Goal: Contribute content: Contribute content

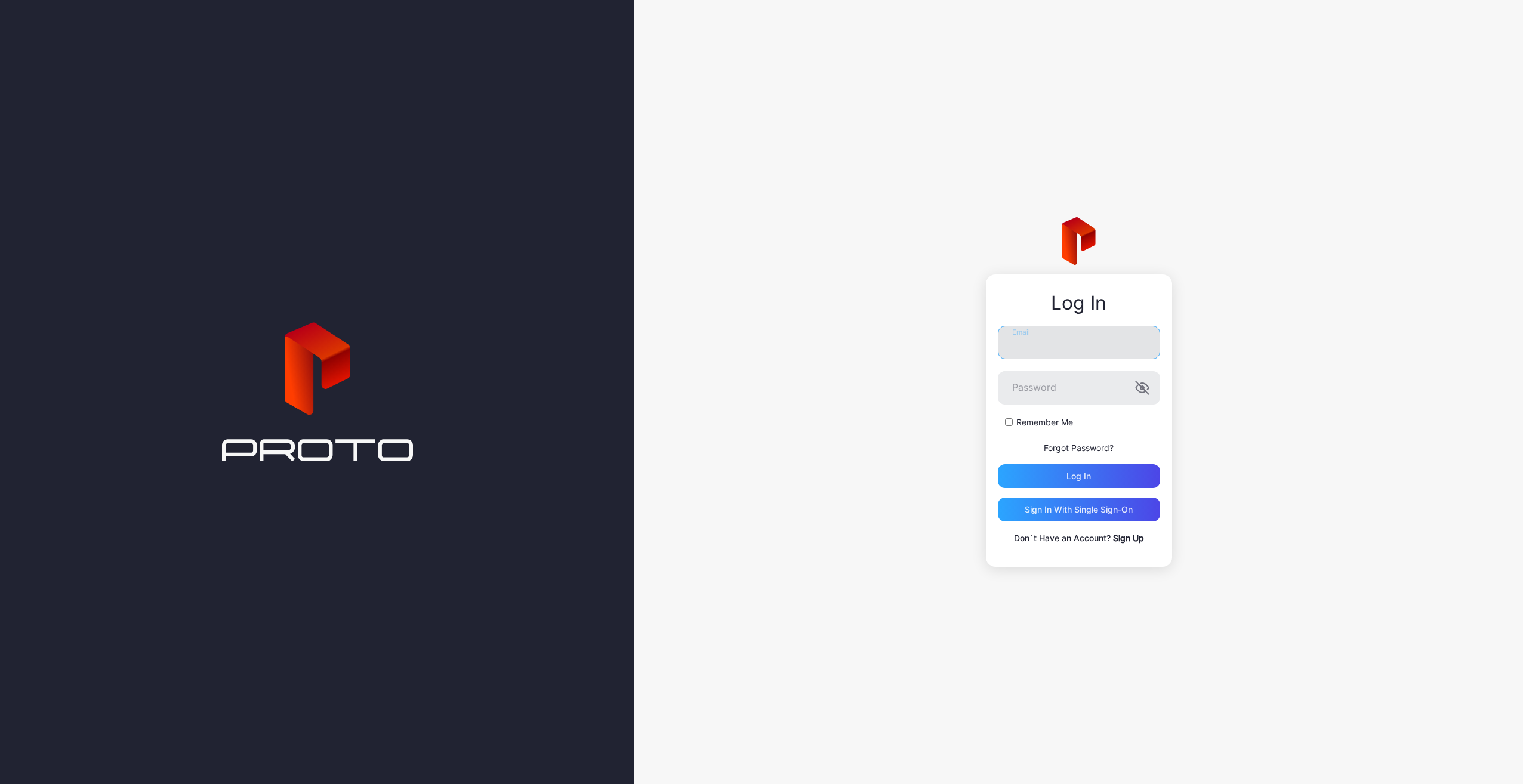
click at [1036, 345] on input "Email" at bounding box center [1078, 342] width 162 height 34
type input "**********"
click at [998, 464] on button "Log in" at bounding box center [1078, 476] width 162 height 24
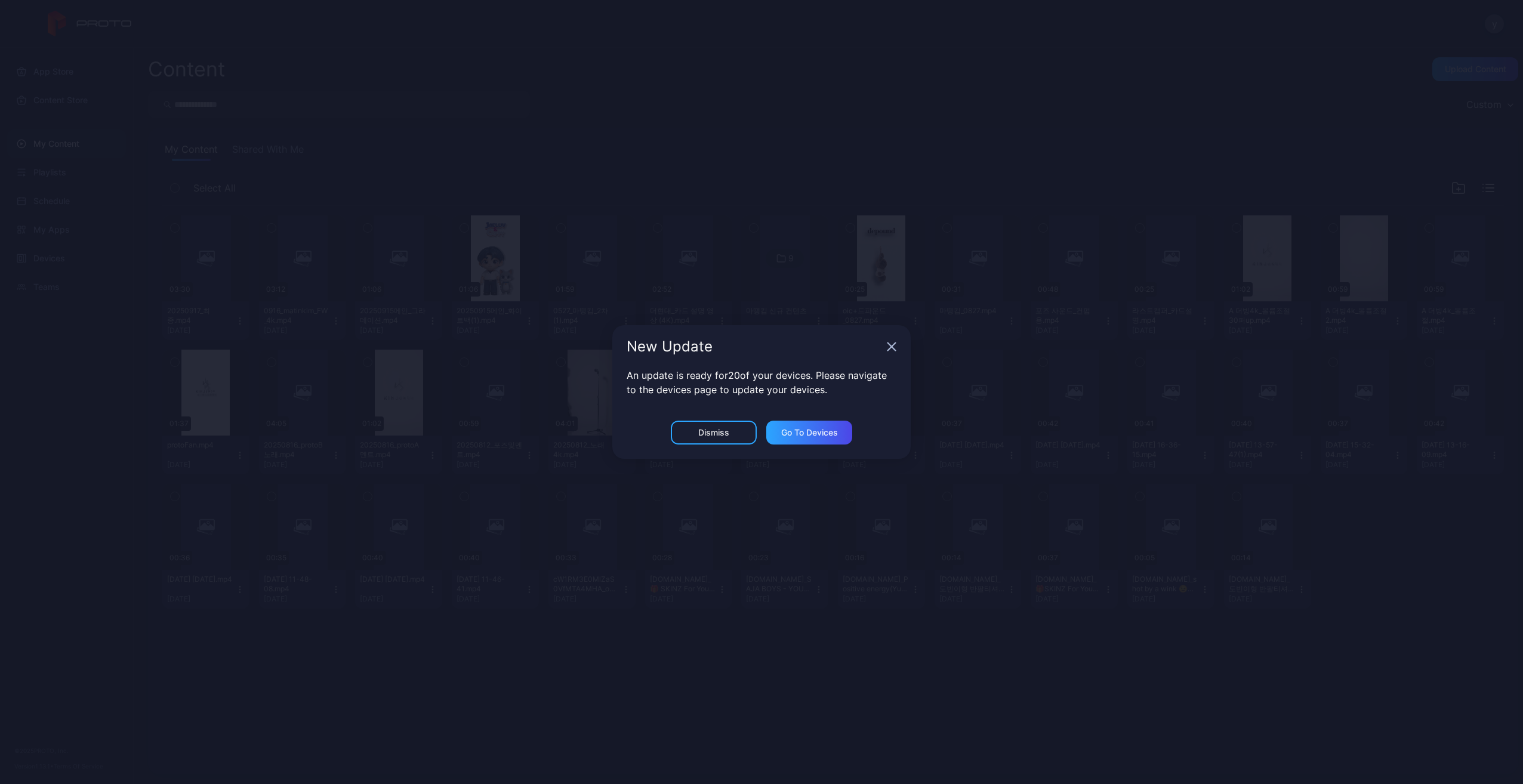
click at [890, 347] on icon "button" at bounding box center [891, 347] width 8 height 8
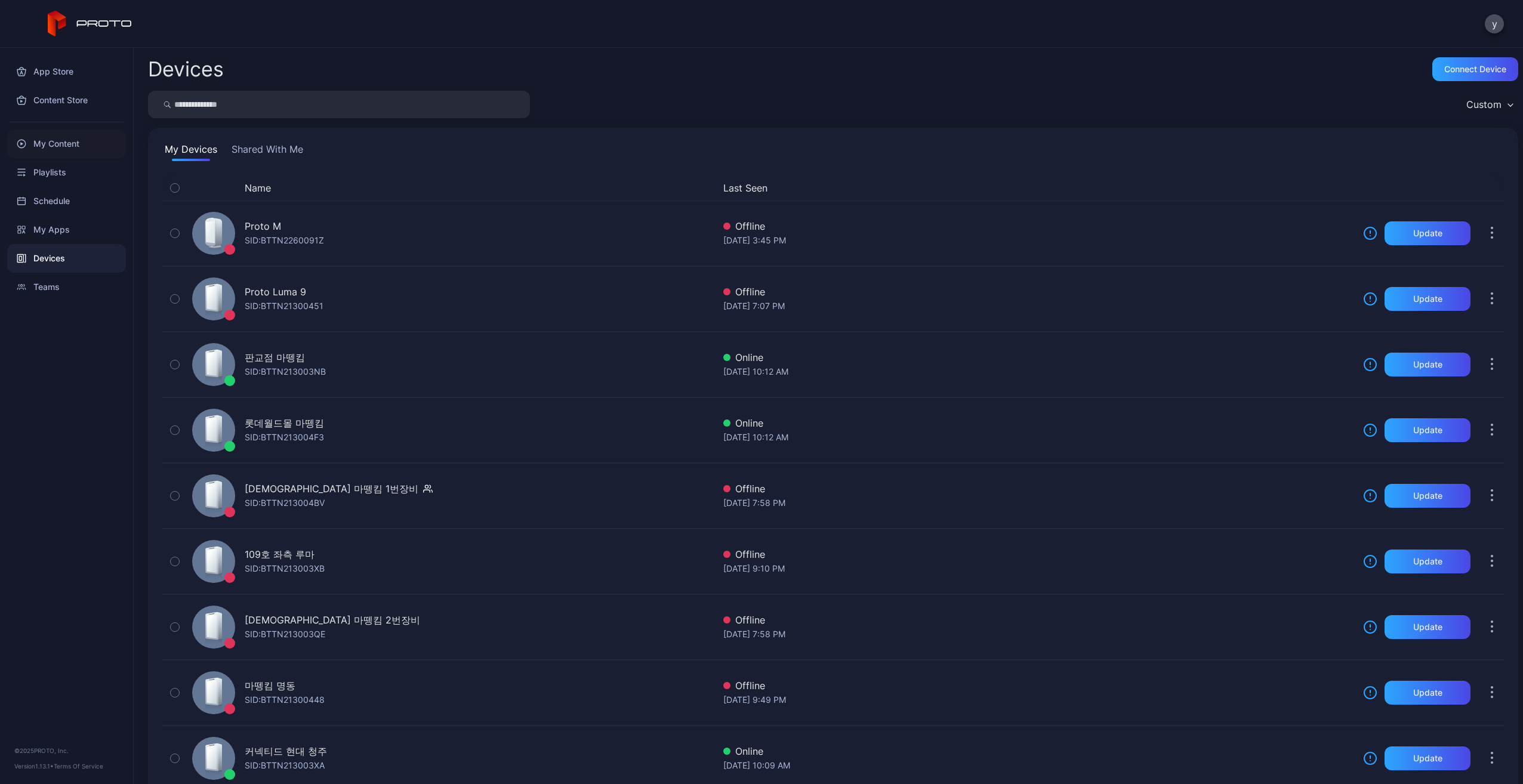
click at [75, 142] on div "My Content" at bounding box center [66, 143] width 119 height 29
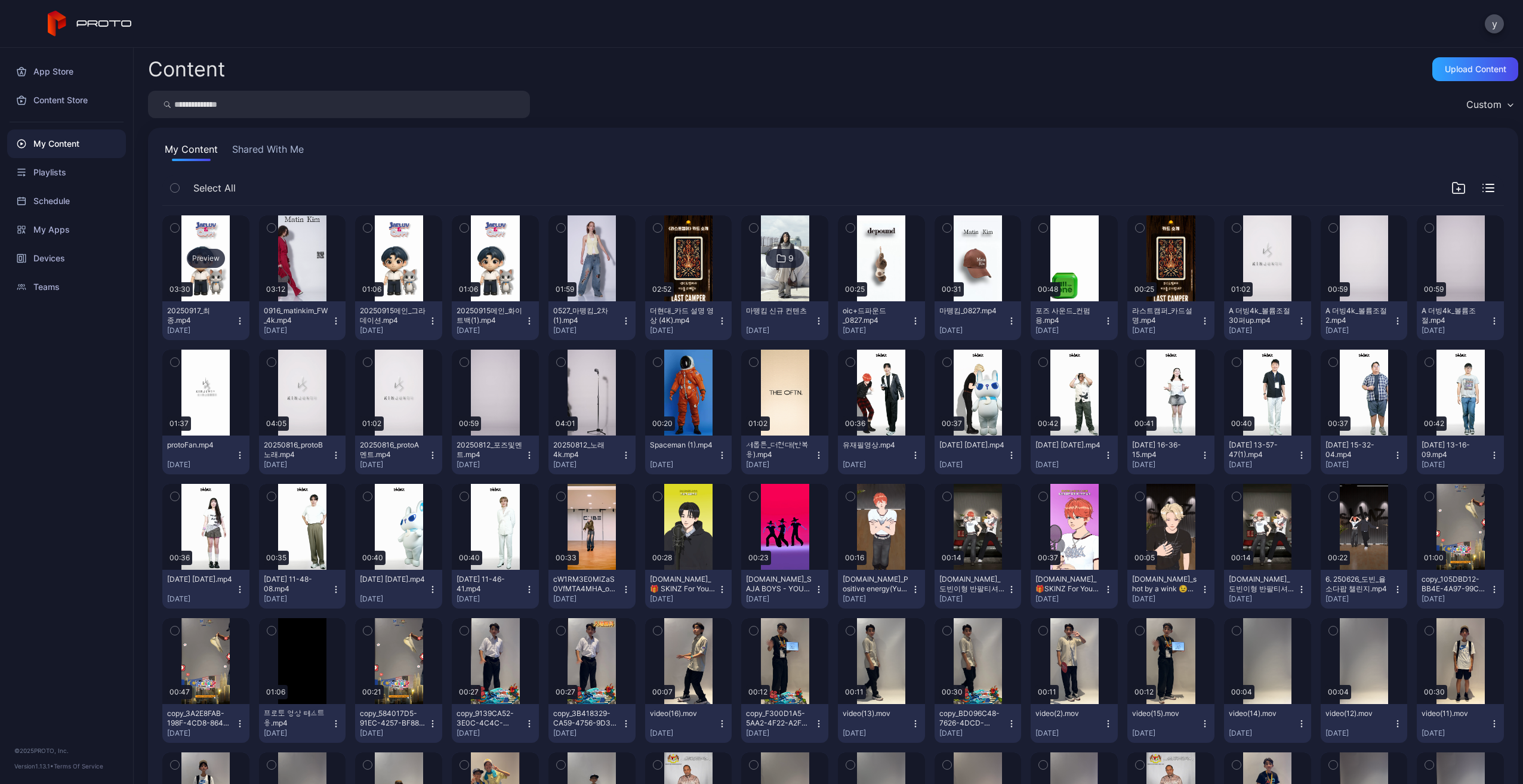
click at [218, 269] on div "Preview" at bounding box center [205, 258] width 88 height 86
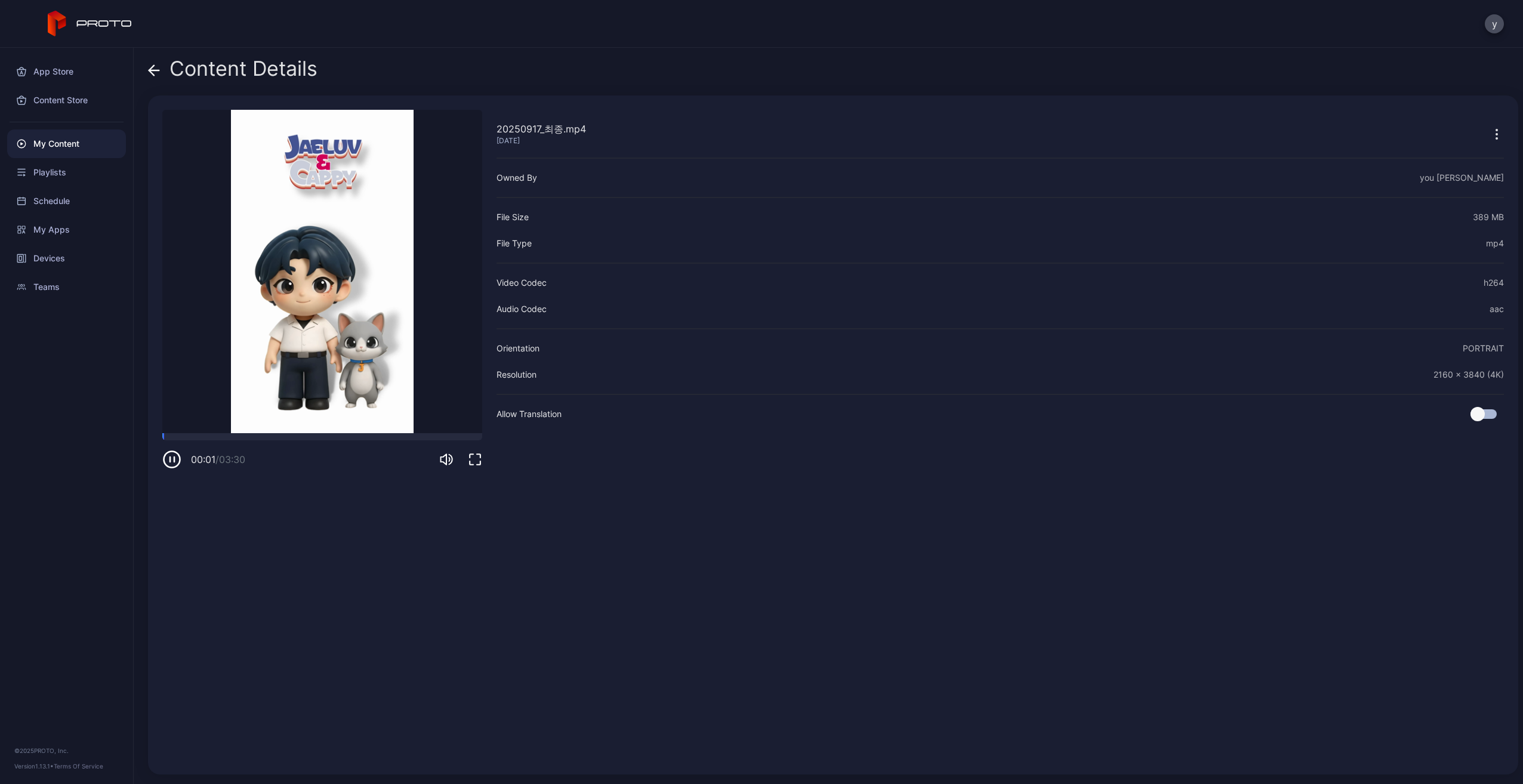
click at [478, 457] on icon "button" at bounding box center [475, 459] width 15 height 15
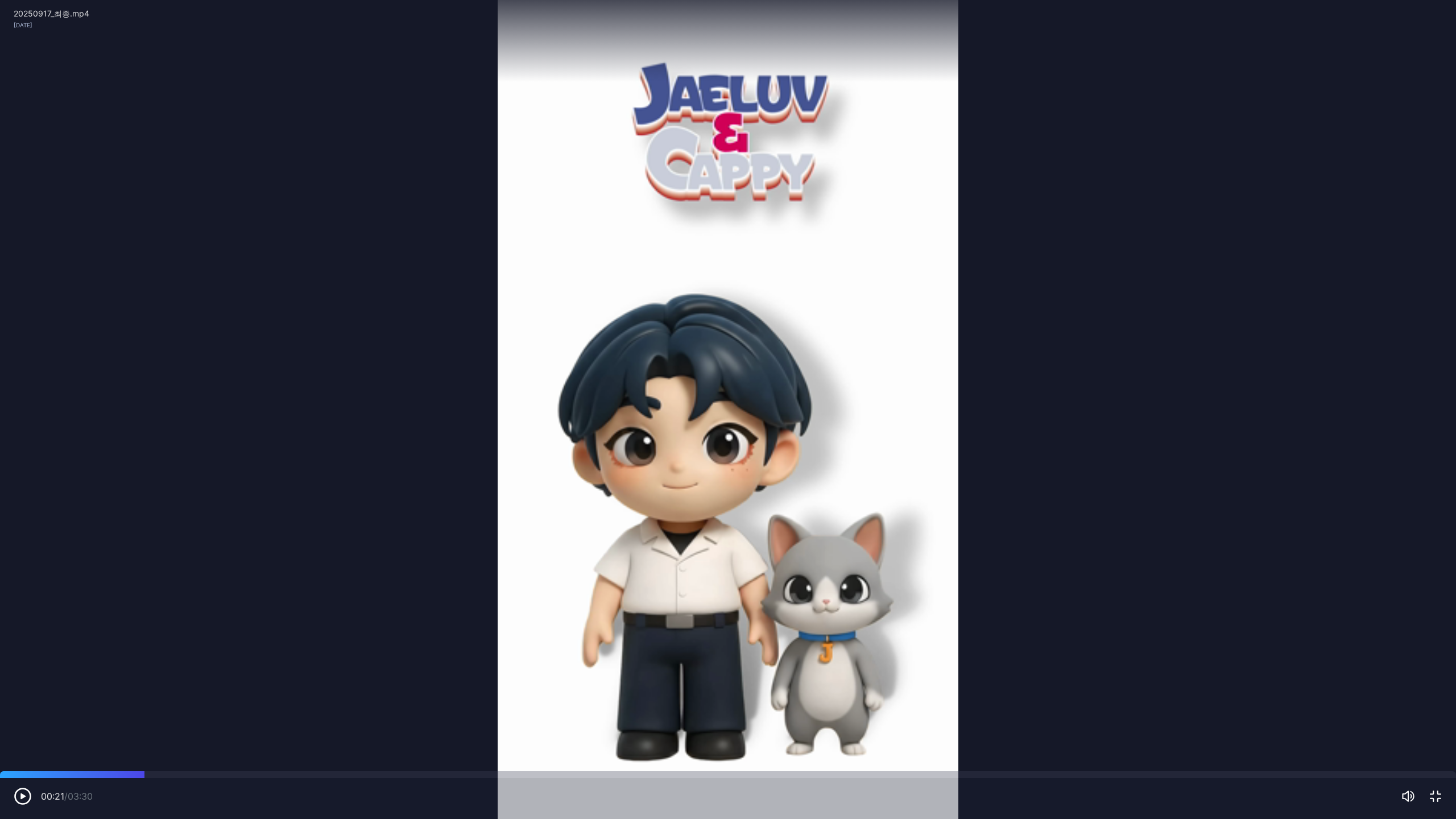
drag, startPoint x: 66, startPoint y: 775, endPoint x: 153, endPoint y: 768, distance: 87.3
click at [153, 747] on div "Sorry, your browser doesn‘t support embedded videos 00:21 / 03:30 20250917_최종.m…" at bounding box center [728, 409] width 1456 height 819
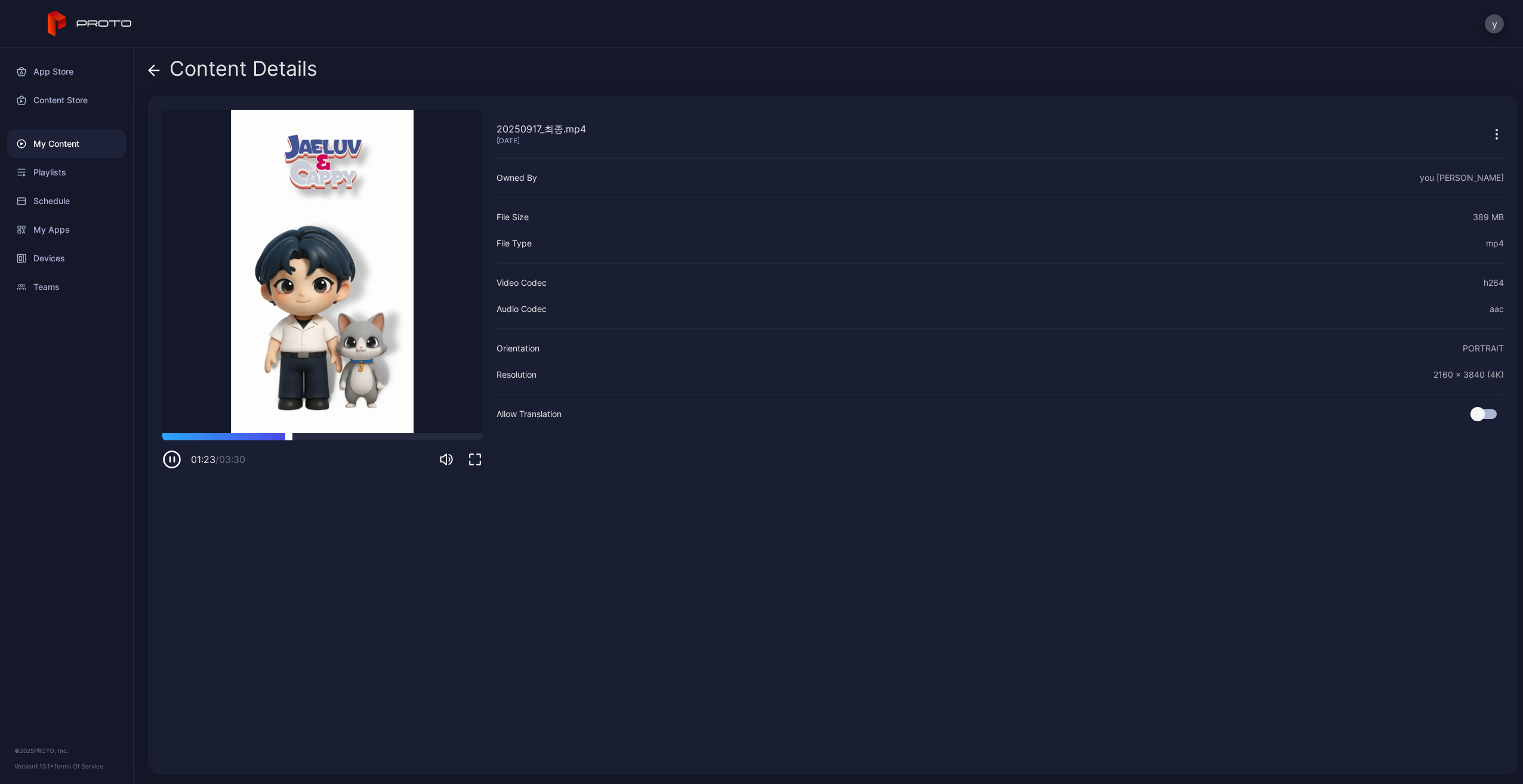
click at [294, 437] on div at bounding box center [322, 437] width 320 height 7
click at [338, 439] on div at bounding box center [322, 437] width 320 height 7
click at [374, 436] on div at bounding box center [322, 437] width 320 height 7
click at [402, 437] on div at bounding box center [322, 437] width 320 height 7
click at [425, 436] on div at bounding box center [322, 437] width 320 height 7
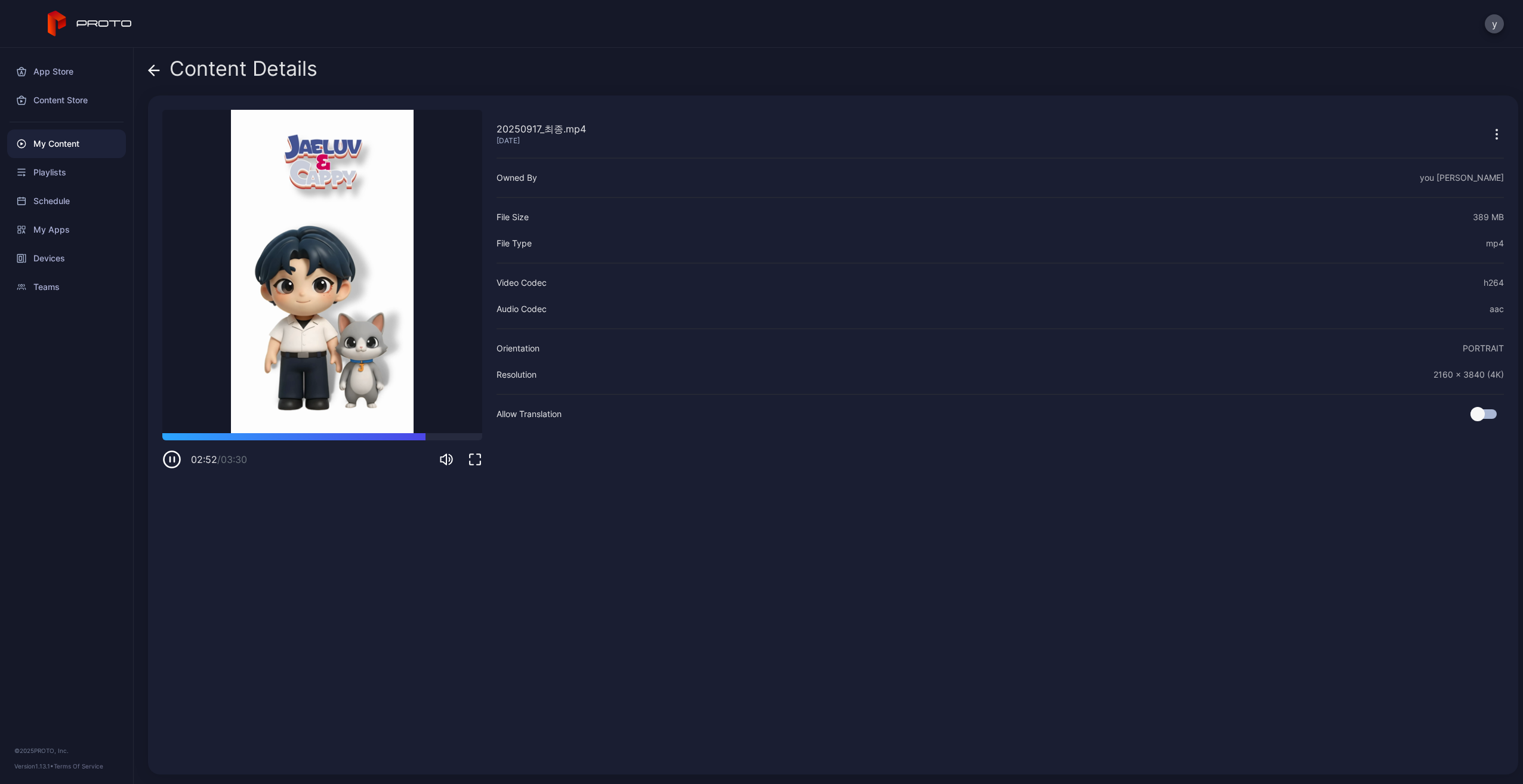
click at [436, 432] on video "Sorry, your browser doesn‘t support embedded videos" at bounding box center [322, 271] width 320 height 323
click at [447, 439] on div at bounding box center [322, 437] width 320 height 7
click at [459, 436] on div at bounding box center [322, 437] width 320 height 7
click at [68, 174] on div "Playlists" at bounding box center [66, 172] width 119 height 29
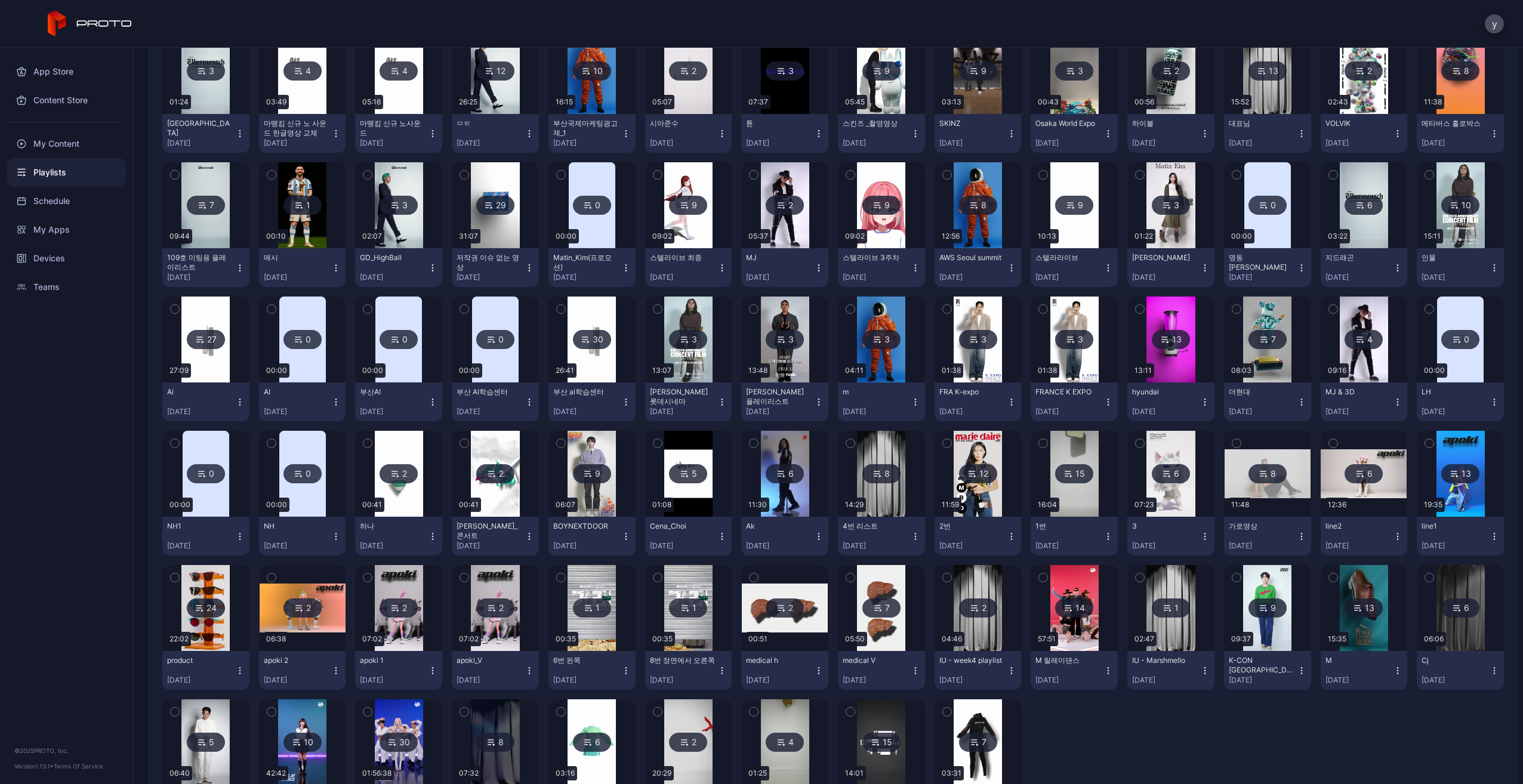
scroll to position [246, 0]
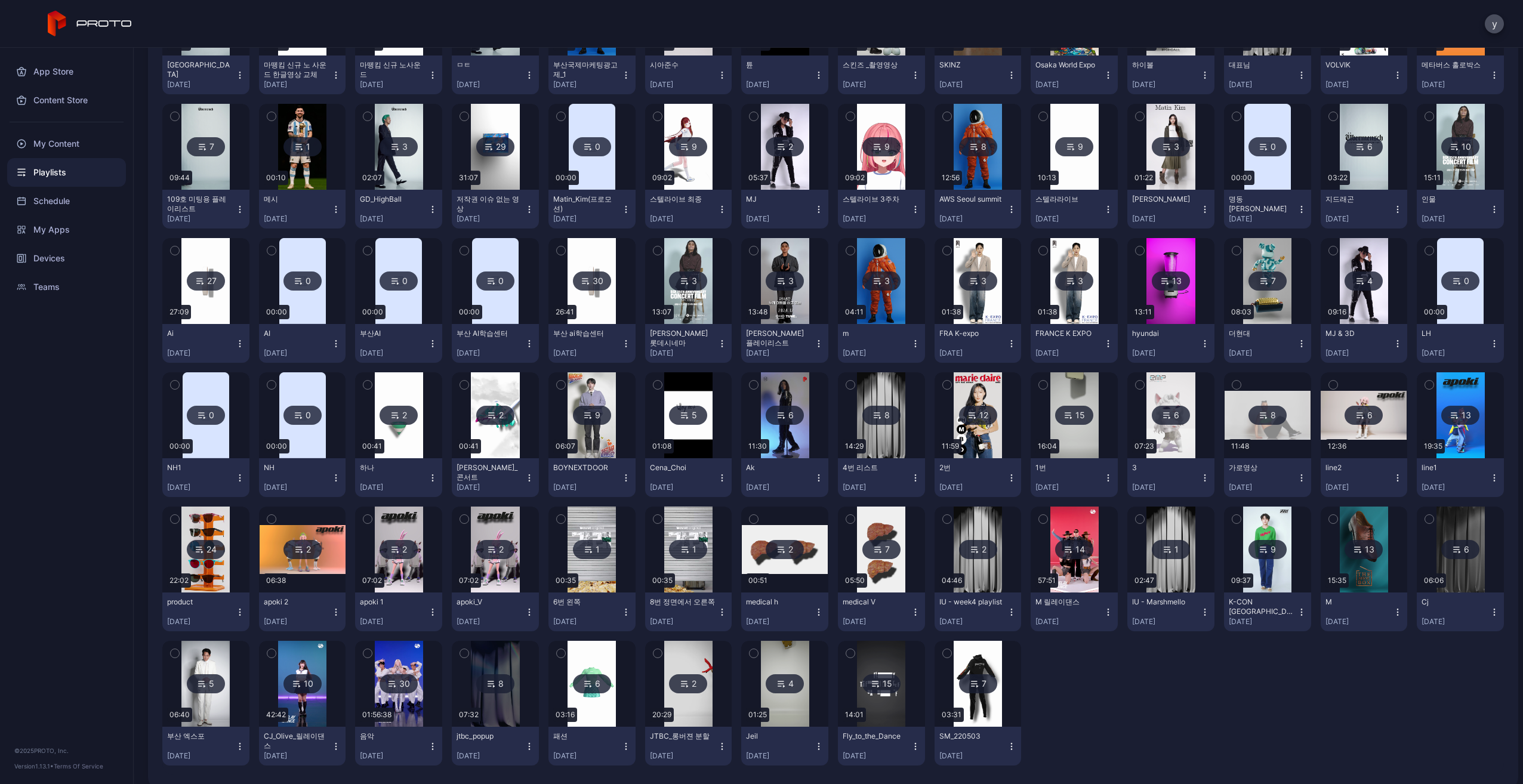
click at [1175, 387] on img at bounding box center [1170, 415] width 49 height 86
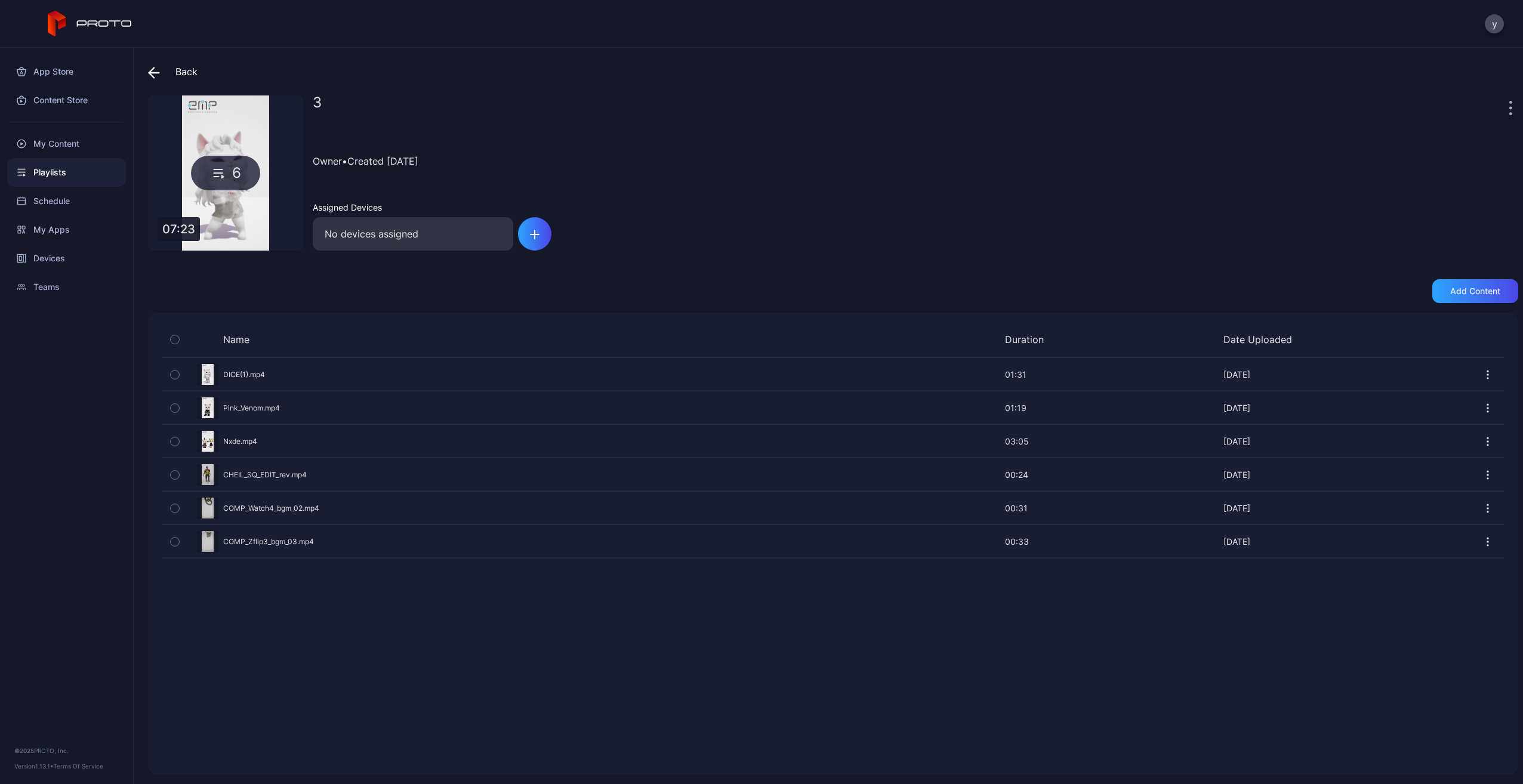
click at [266, 404] on div "Preview" at bounding box center [833, 407] width 1342 height 31
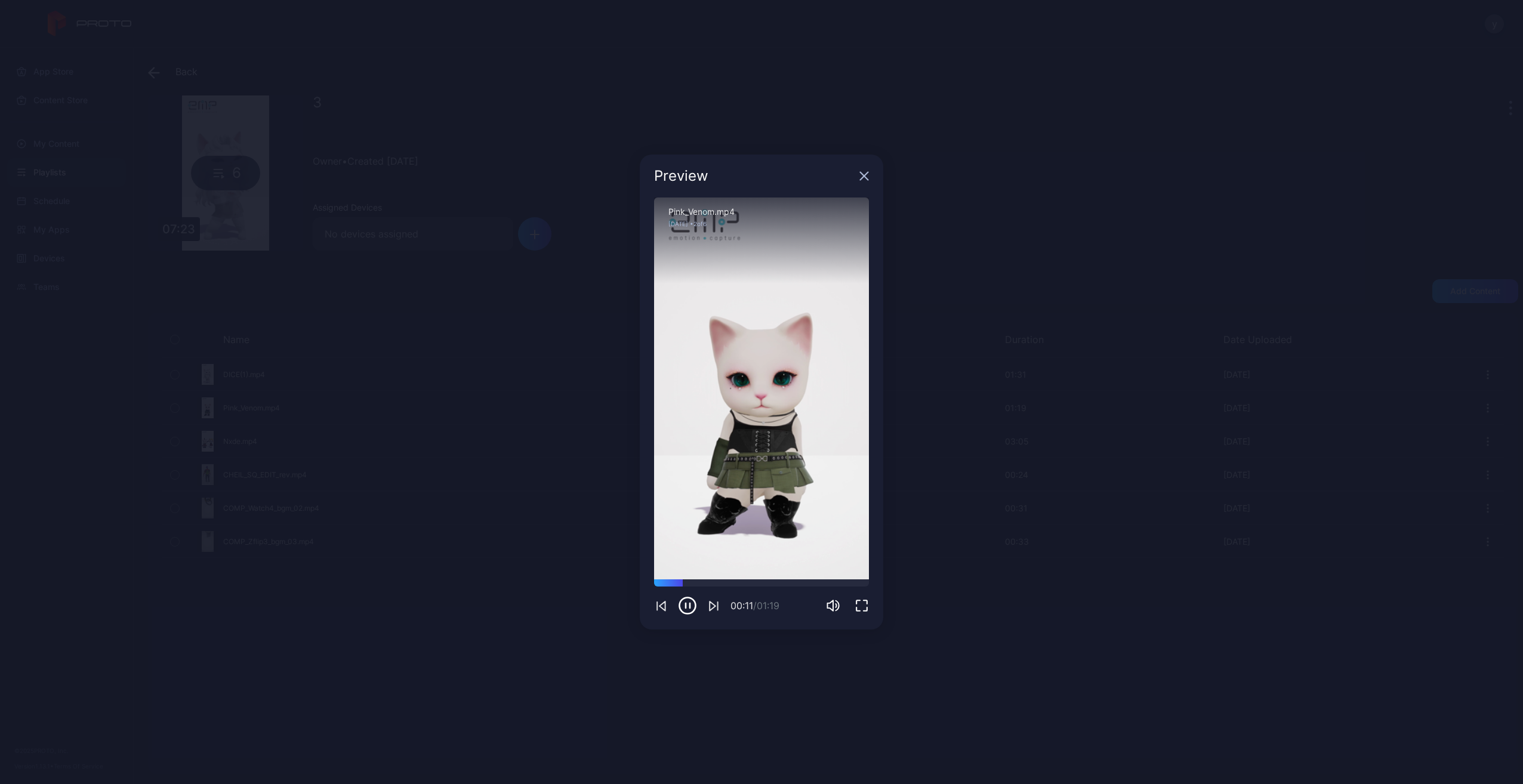
click at [868, 177] on icon "button" at bounding box center [863, 176] width 10 height 10
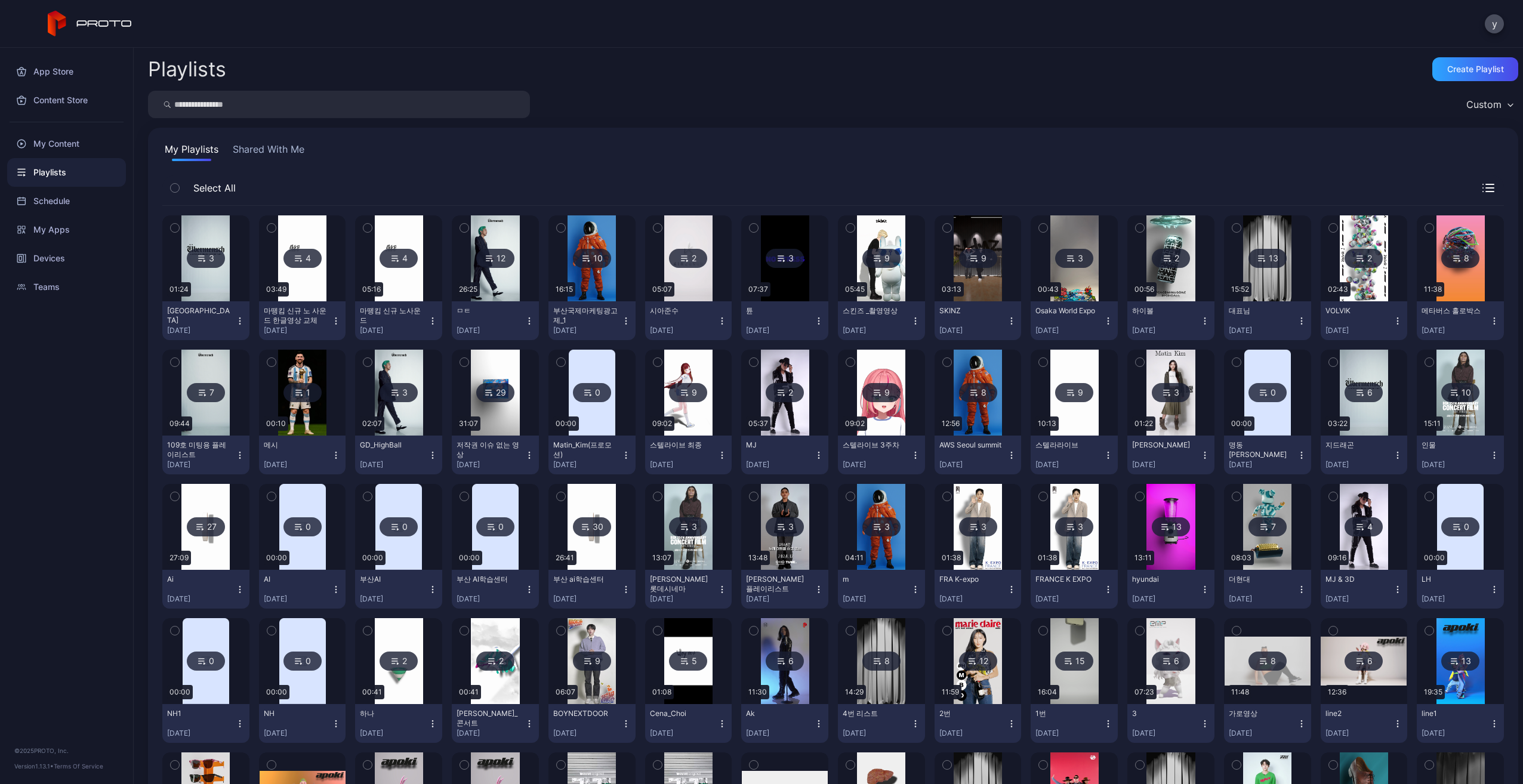
click at [1171, 425] on img at bounding box center [1170, 392] width 49 height 86
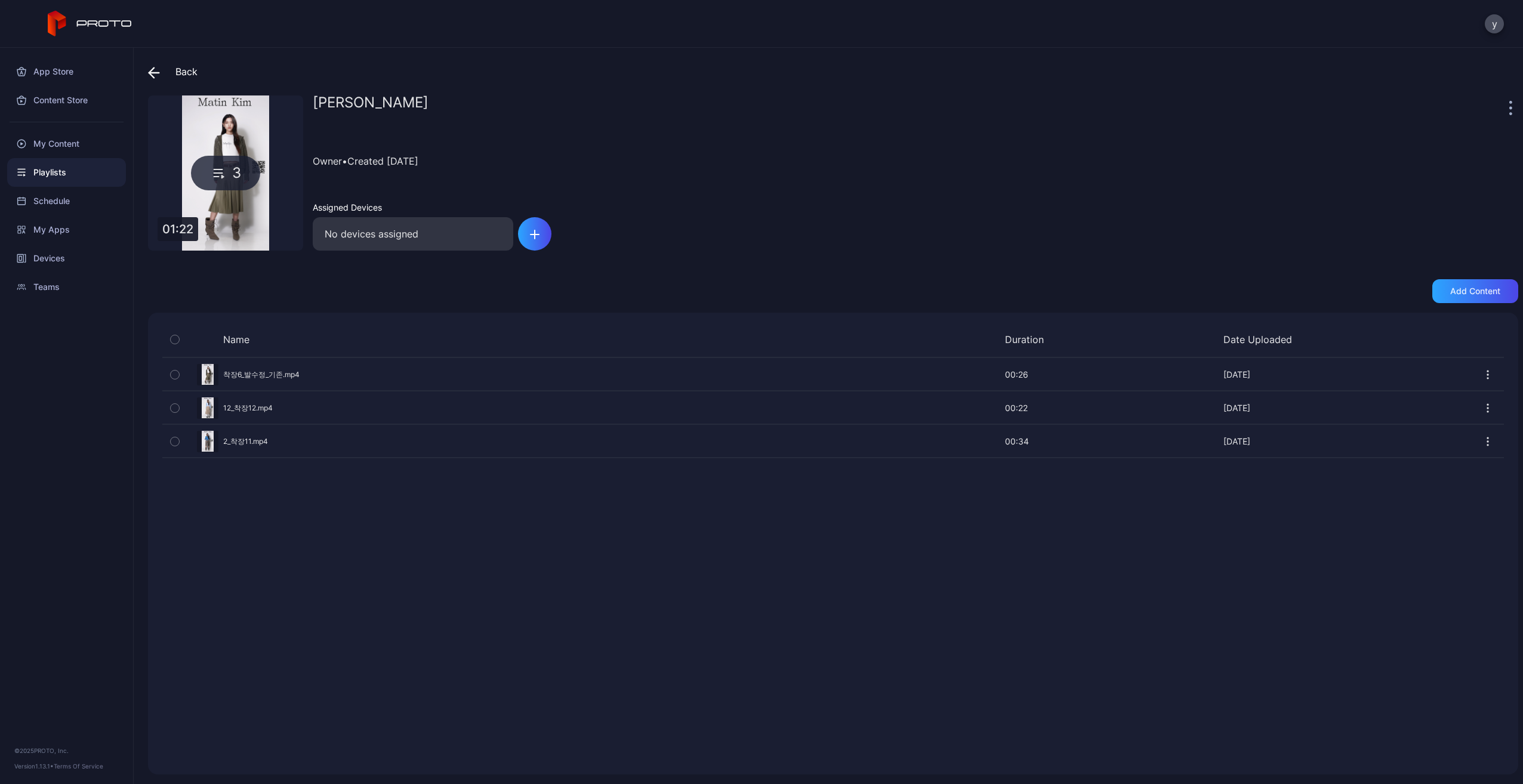
click at [286, 378] on div "Preview" at bounding box center [833, 374] width 1342 height 31
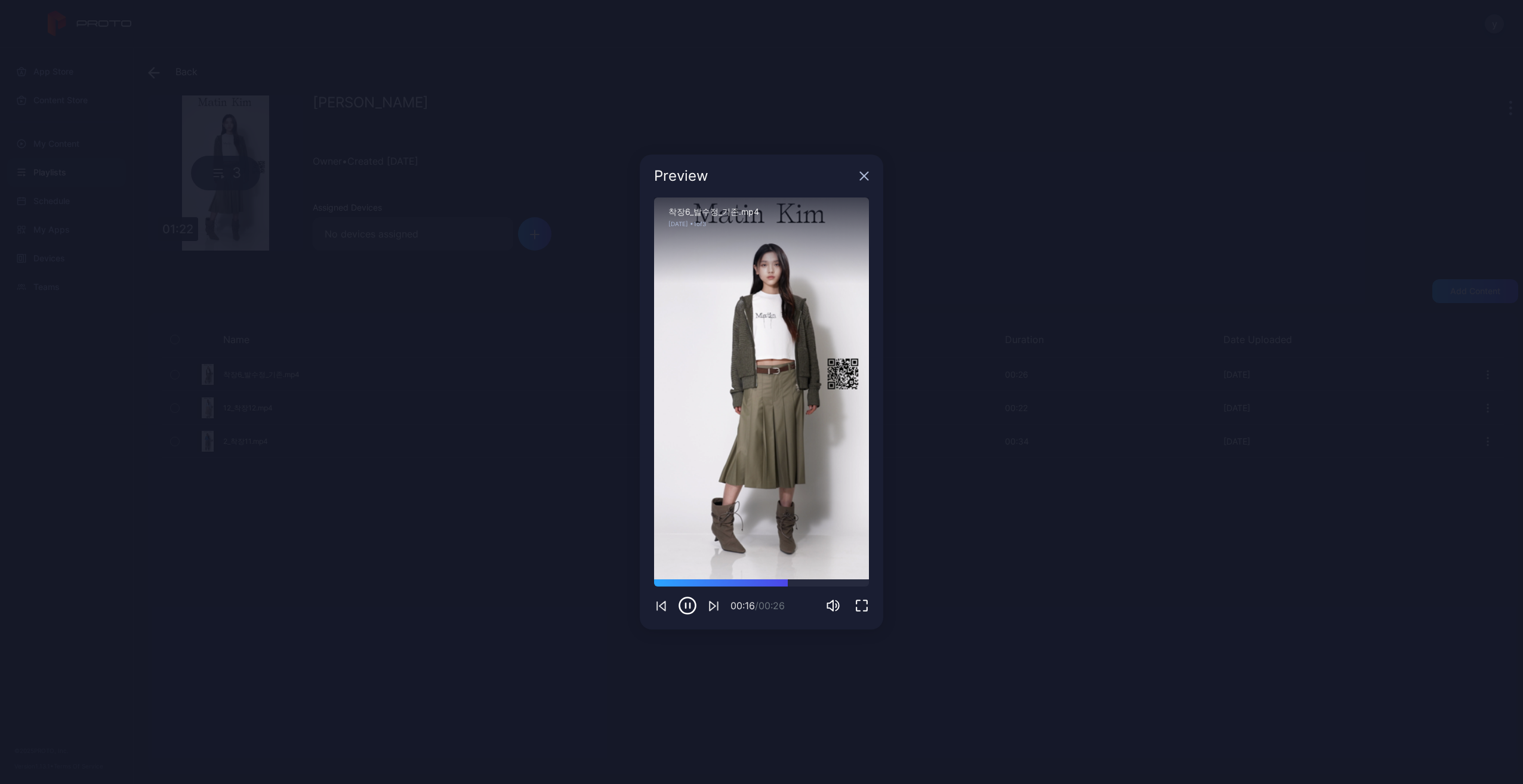
click at [864, 172] on icon "button" at bounding box center [863, 176] width 10 height 10
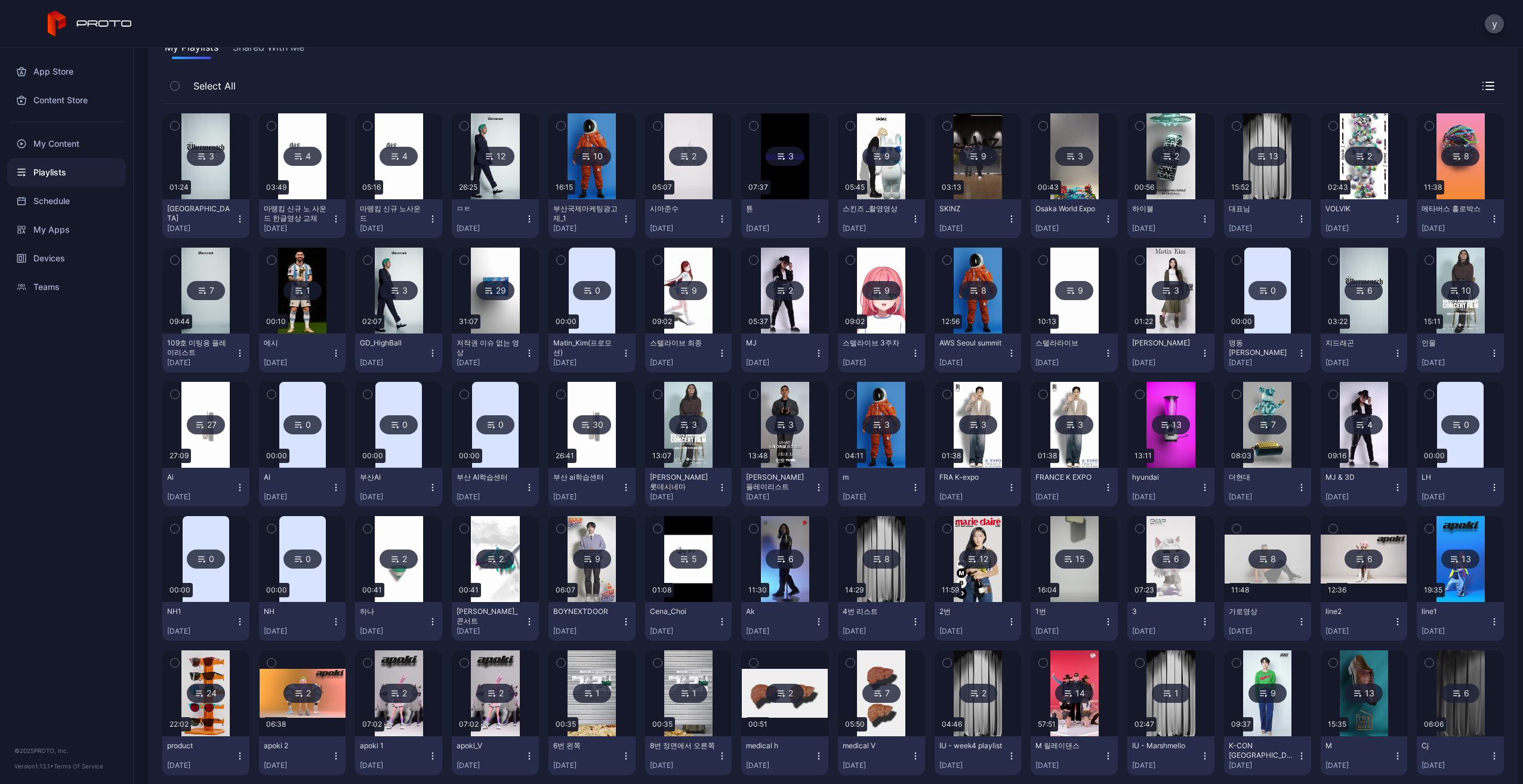
scroll to position [238, 0]
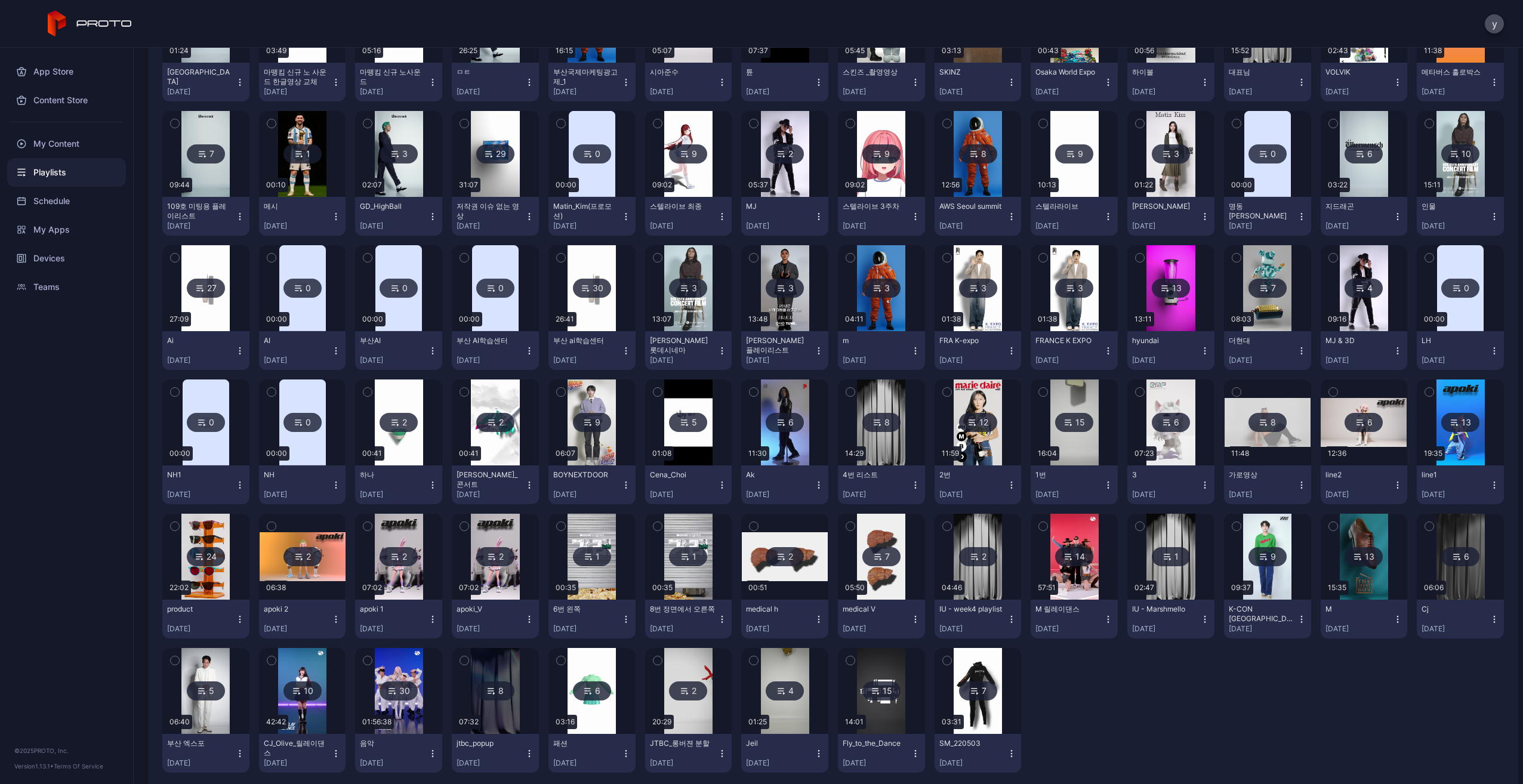
click at [975, 402] on img at bounding box center [978, 422] width 49 height 86
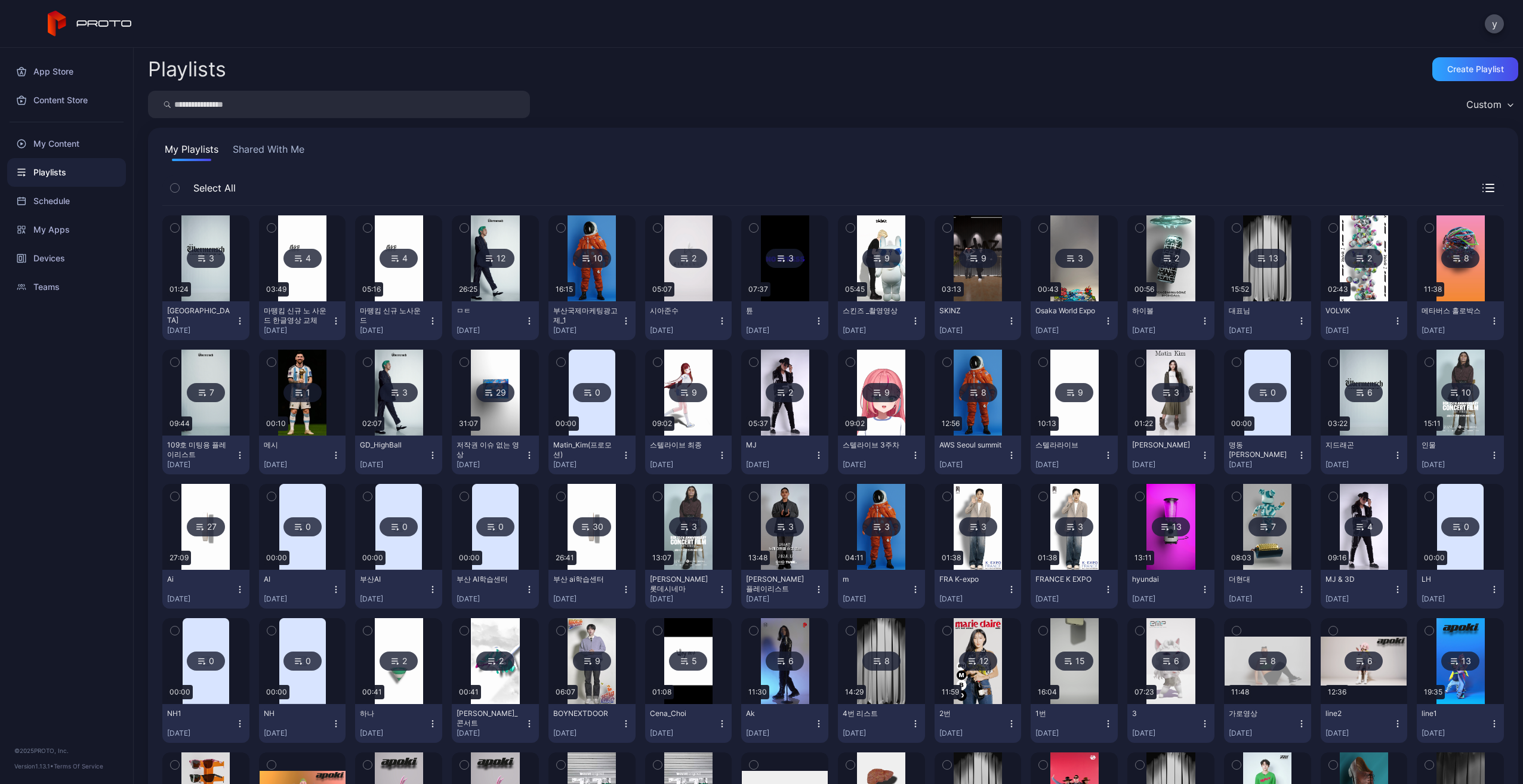
click at [1160, 298] on img at bounding box center [1170, 258] width 49 height 86
click at [1340, 234] on img at bounding box center [1364, 258] width 49 height 86
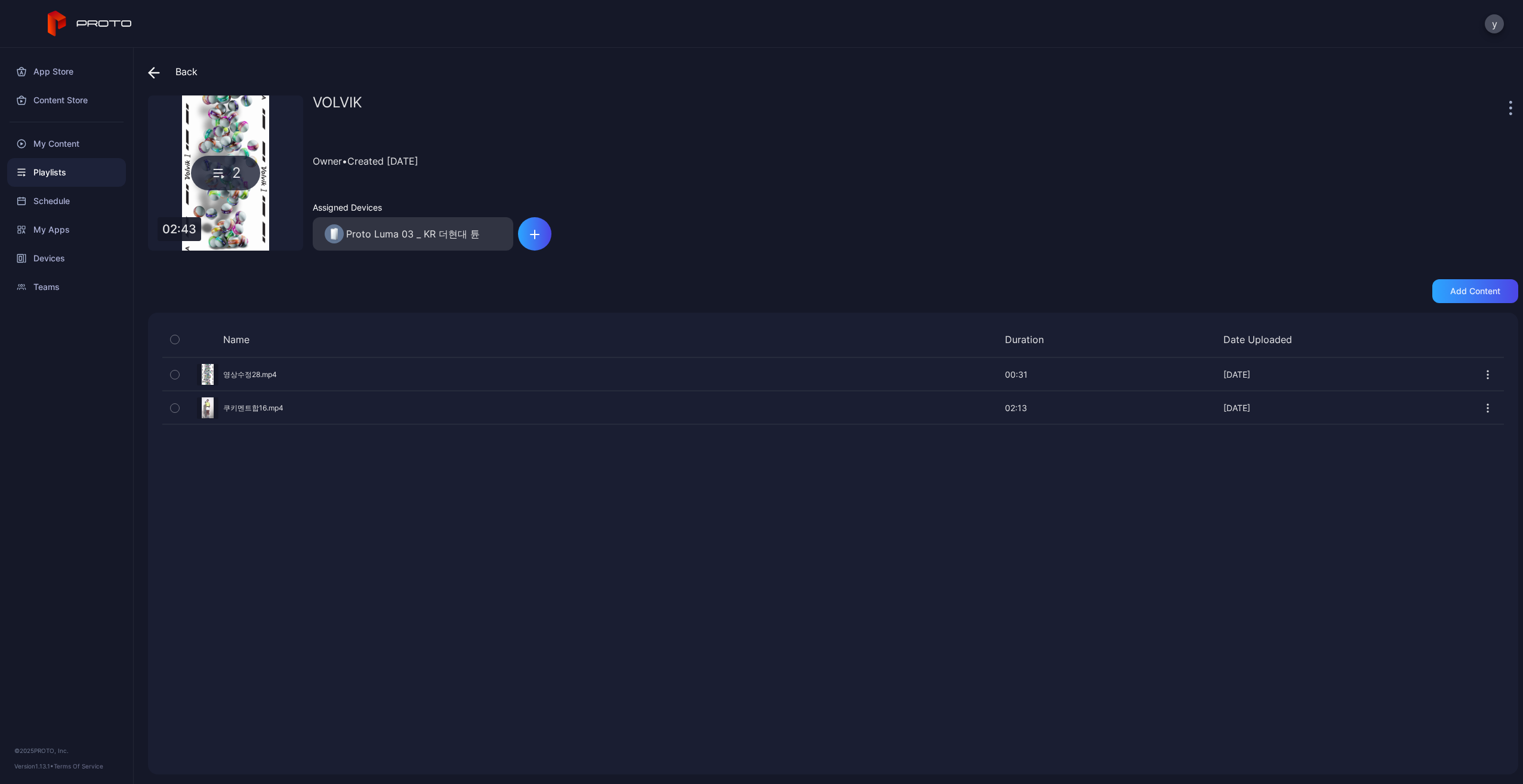
click at [273, 372] on div "Preview" at bounding box center [833, 374] width 1342 height 31
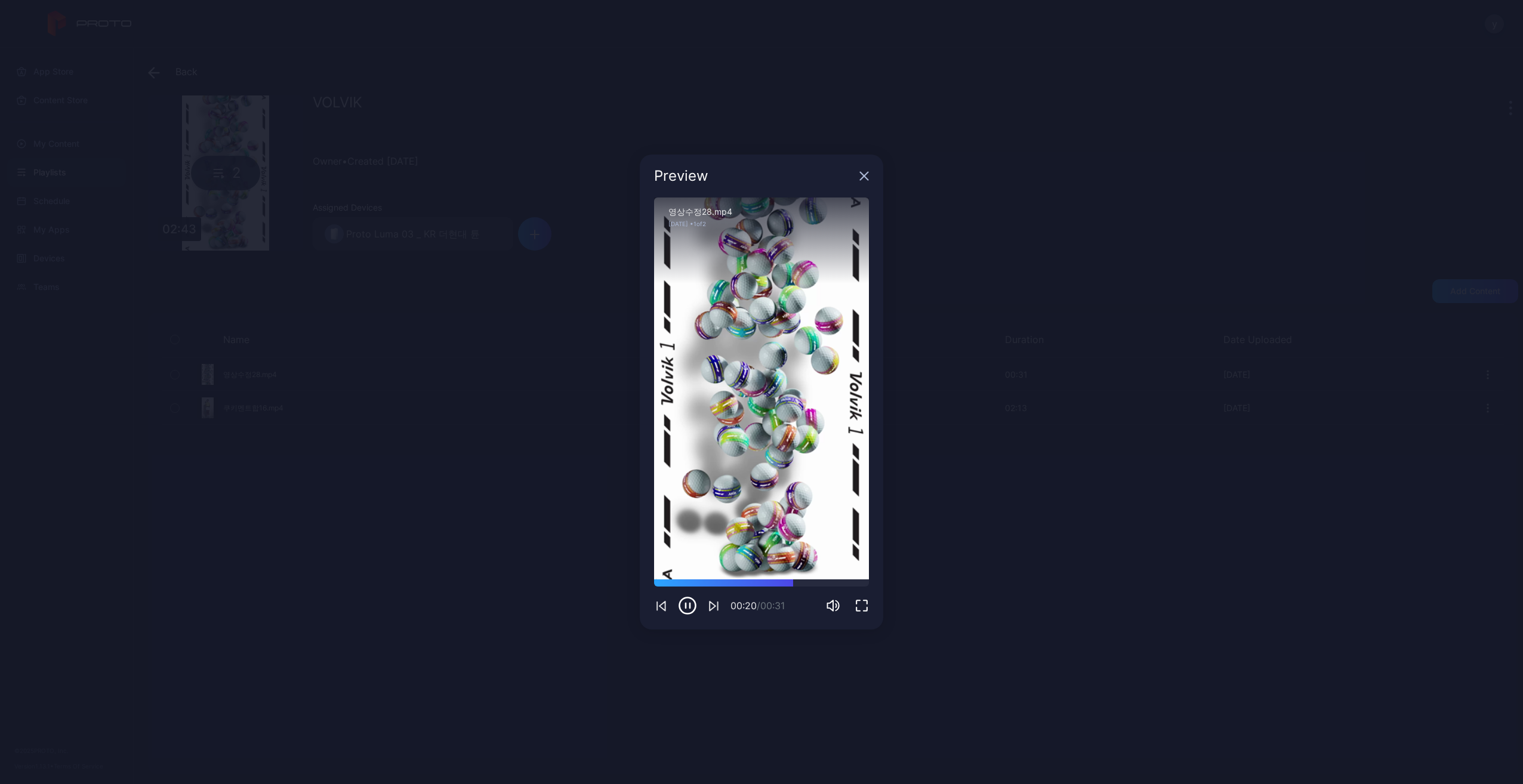
click at [864, 172] on icon "button" at bounding box center [863, 176] width 10 height 10
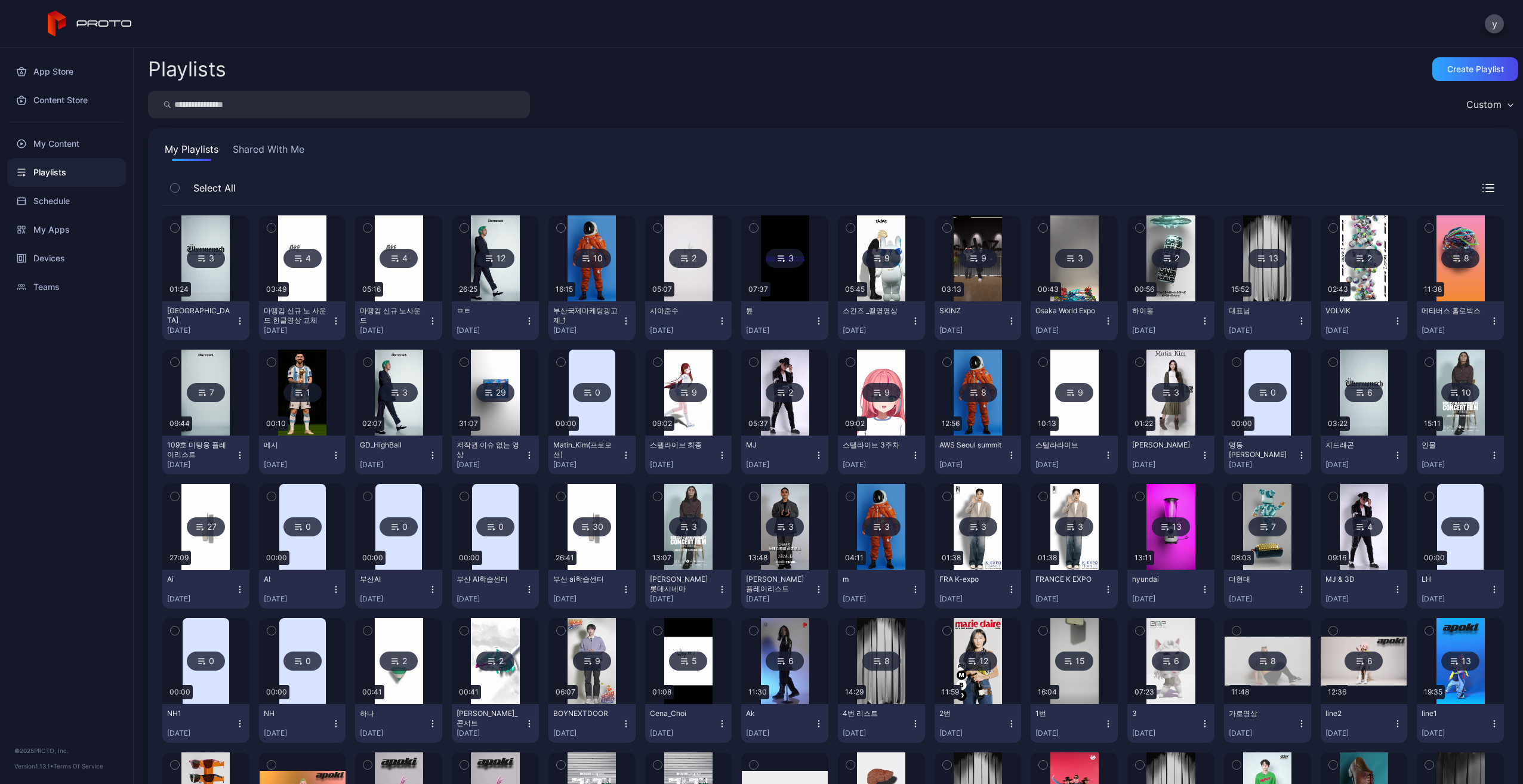
click at [700, 236] on img at bounding box center [688, 258] width 49 height 86
click at [54, 139] on div "My Content" at bounding box center [66, 143] width 119 height 29
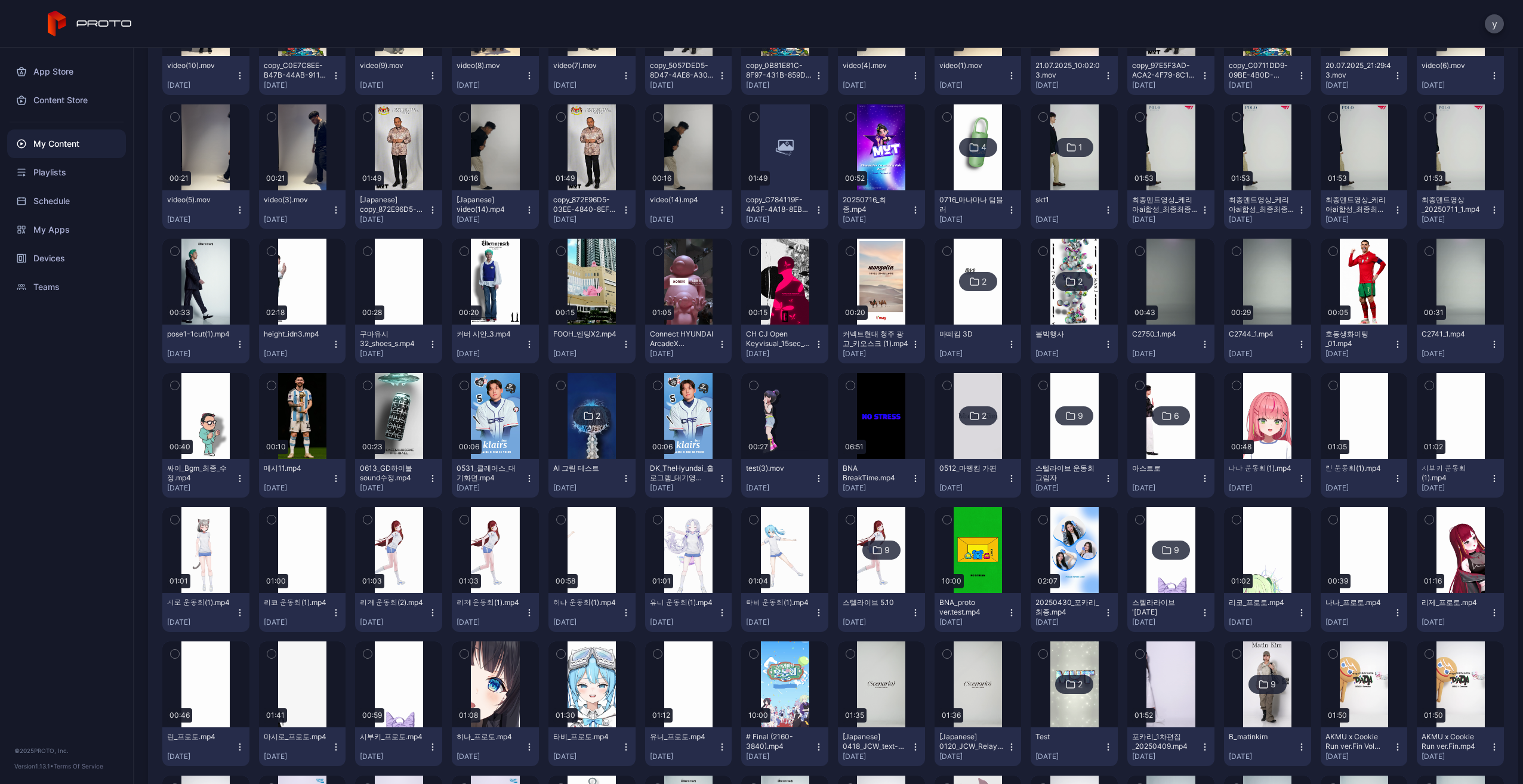
scroll to position [782, 0]
click at [693, 422] on div "Preview" at bounding box center [688, 415] width 38 height 19
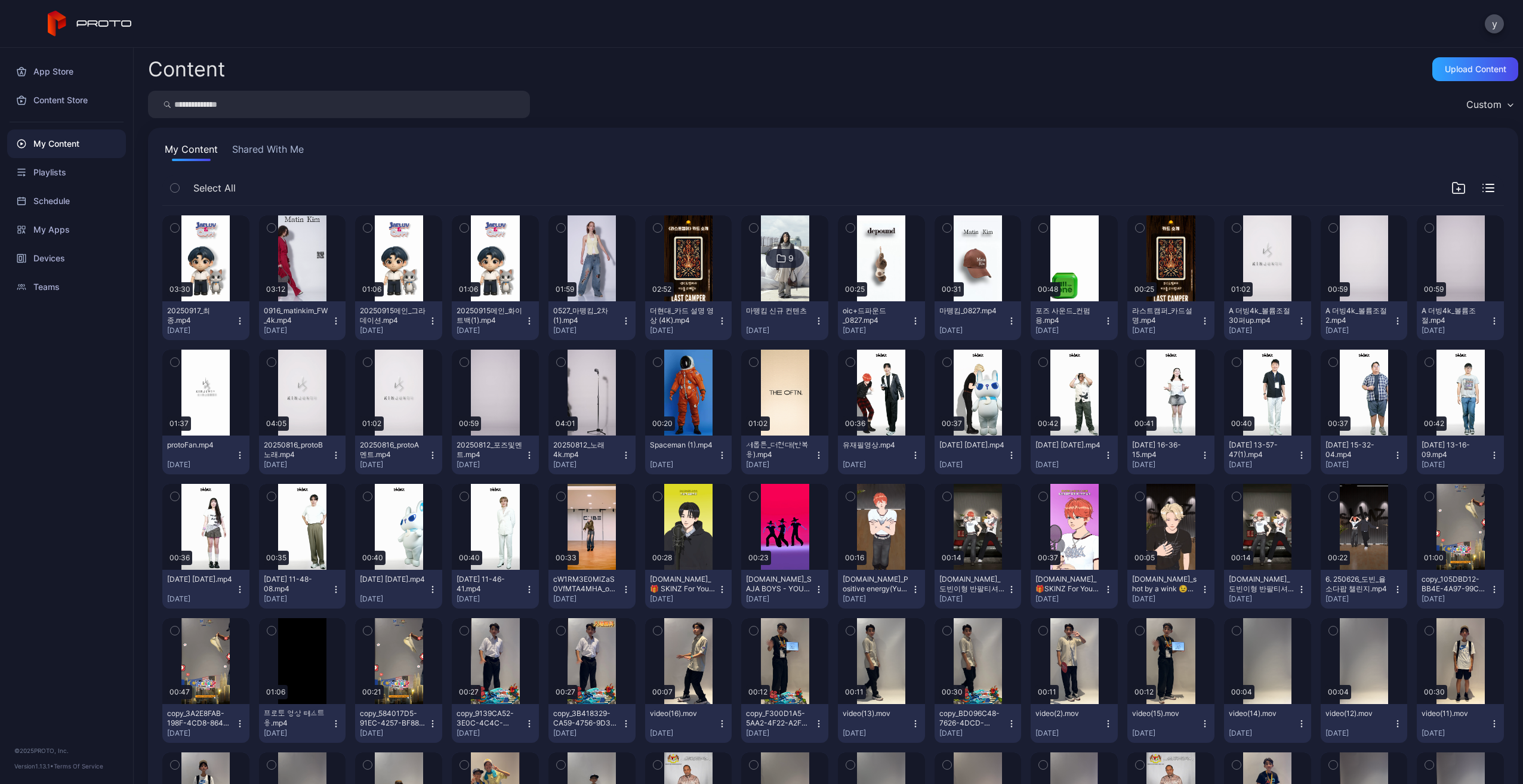
scroll to position [782, 0]
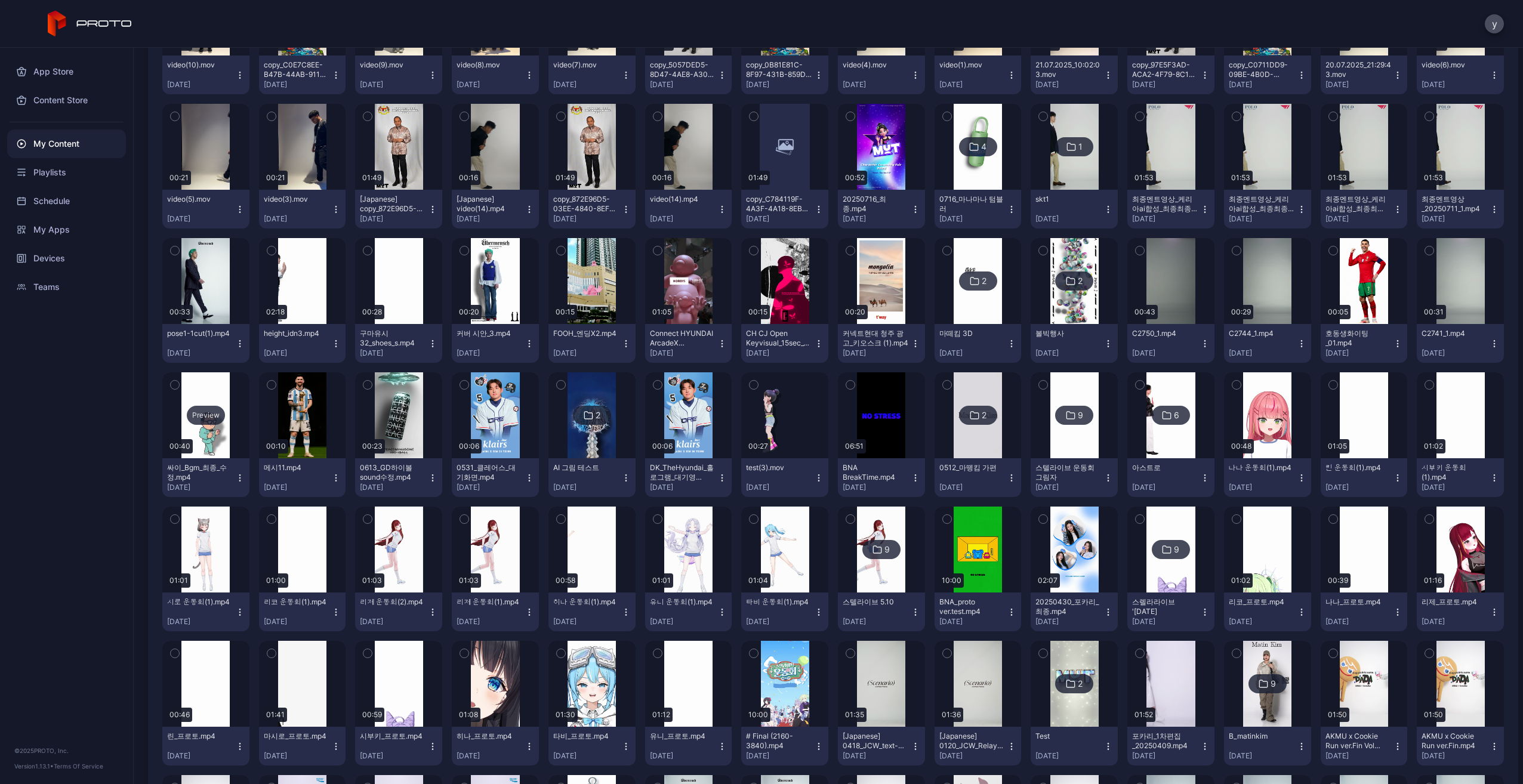
click at [219, 431] on div "Preview" at bounding box center [205, 415] width 88 height 86
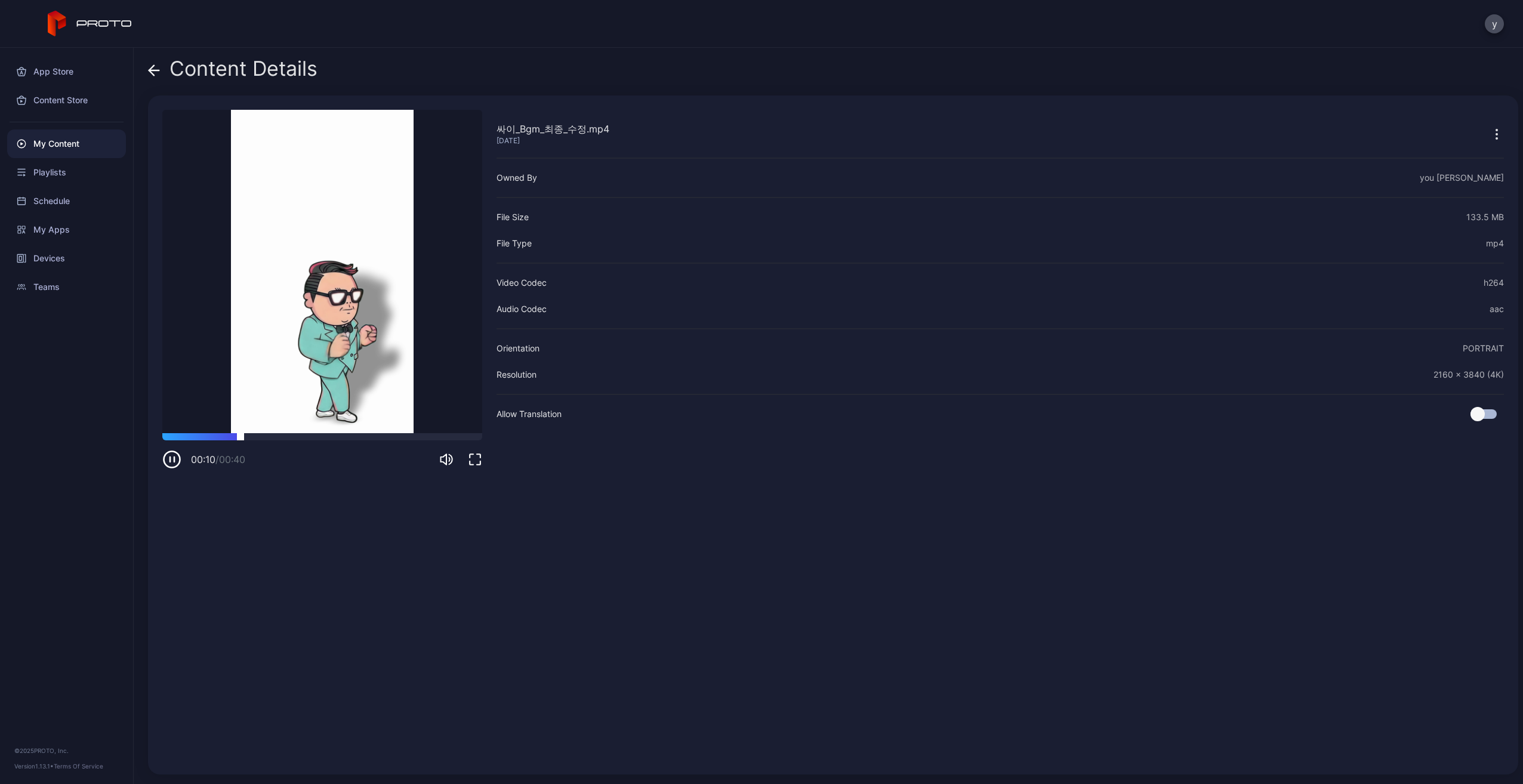
drag, startPoint x: 212, startPoint y: 438, endPoint x: 204, endPoint y: 436, distance: 8.2
click at [204, 436] on div "00:10 / 00:40" at bounding box center [322, 450] width 320 height 36
click at [204, 432] on video "Sorry, your browser doesn‘t support embedded videos" at bounding box center [322, 271] width 320 height 323
drag, startPoint x: 208, startPoint y: 437, endPoint x: 204, endPoint y: 443, distance: 7.2
click at [205, 443] on div "00:11 / 00:40" at bounding box center [322, 450] width 320 height 36
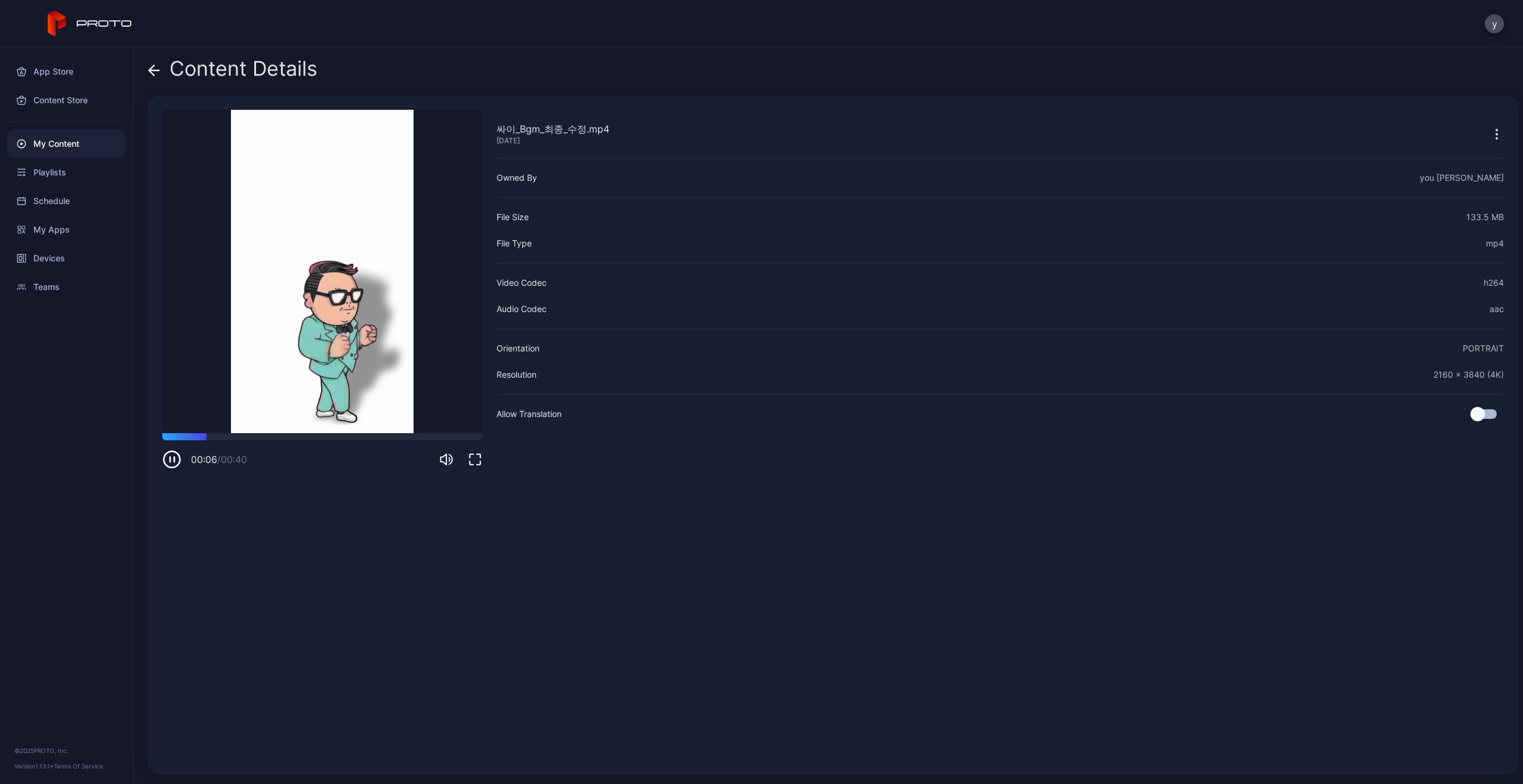
click at [177, 458] on icon "button" at bounding box center [172, 459] width 19 height 19
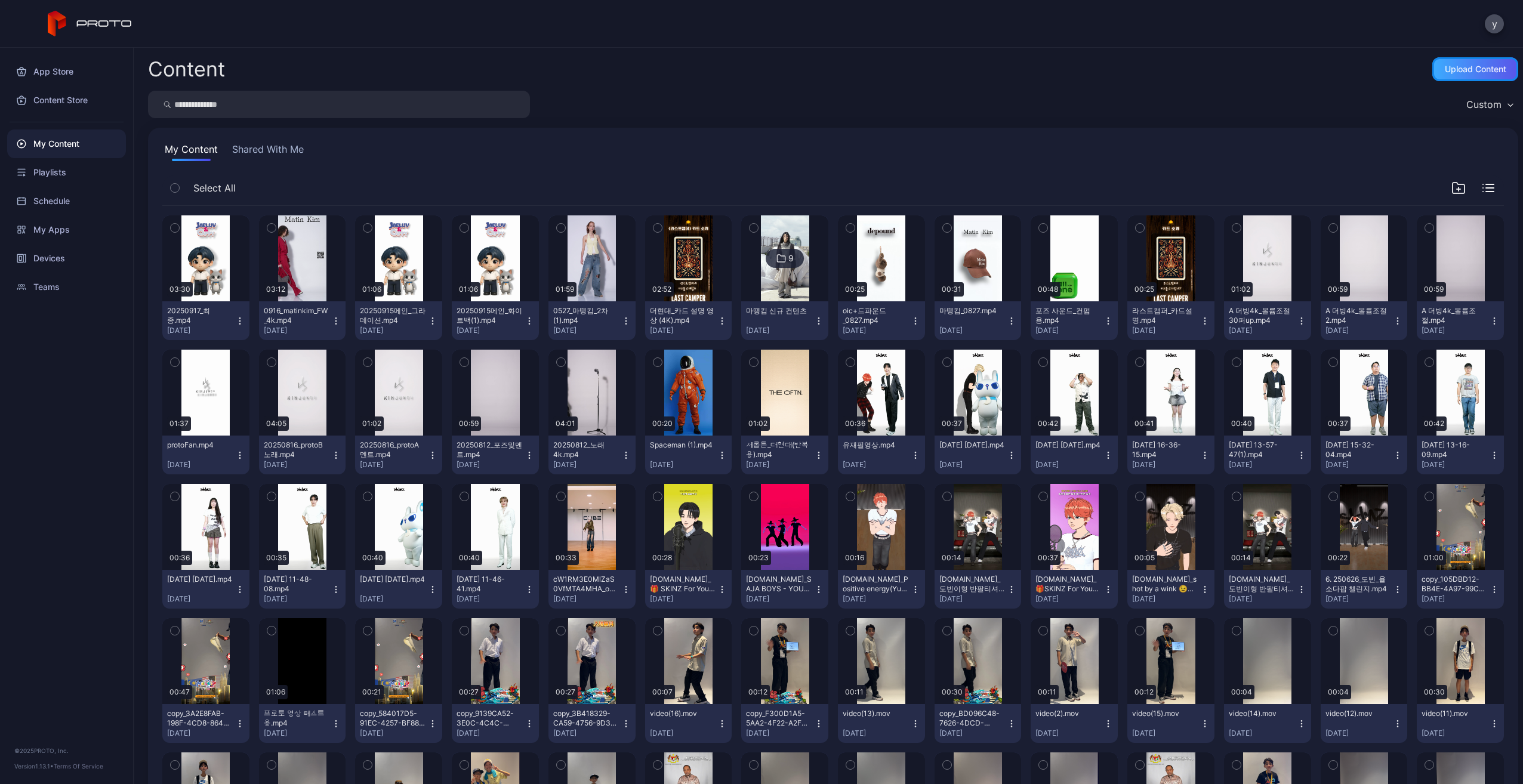
click at [1459, 73] on div "Upload Content" at bounding box center [1475, 68] width 62 height 10
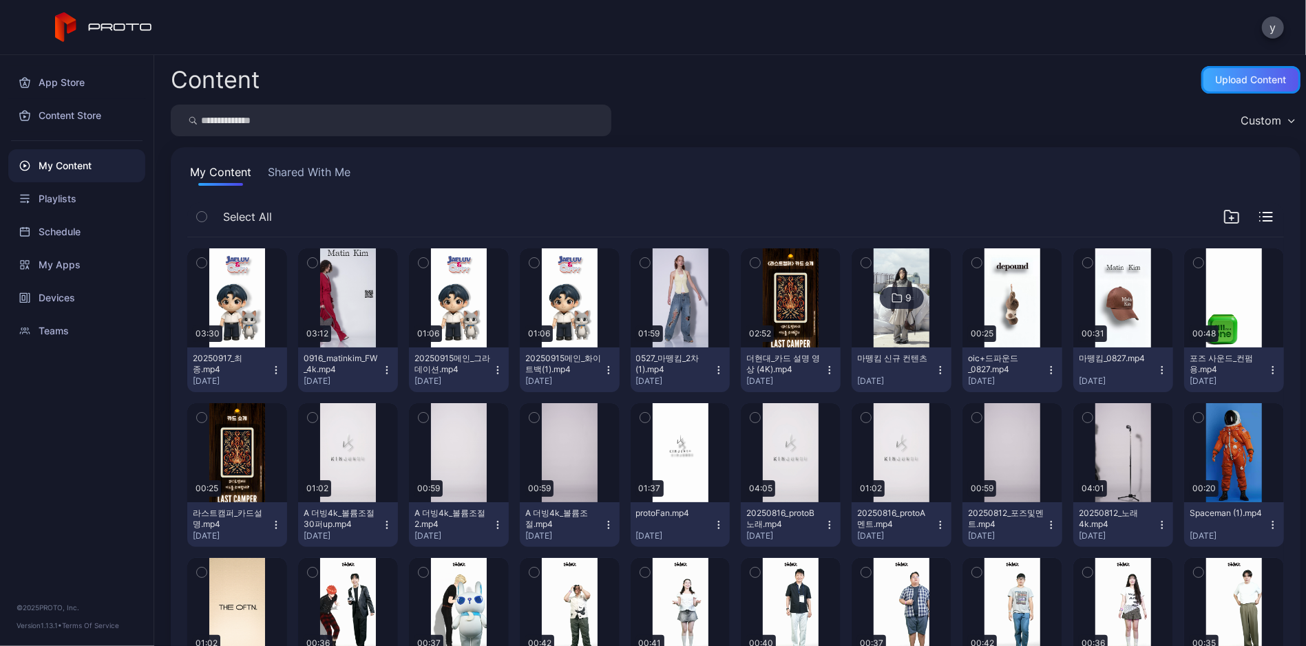
click at [1238, 76] on div "Upload Content" at bounding box center [1251, 79] width 71 height 11
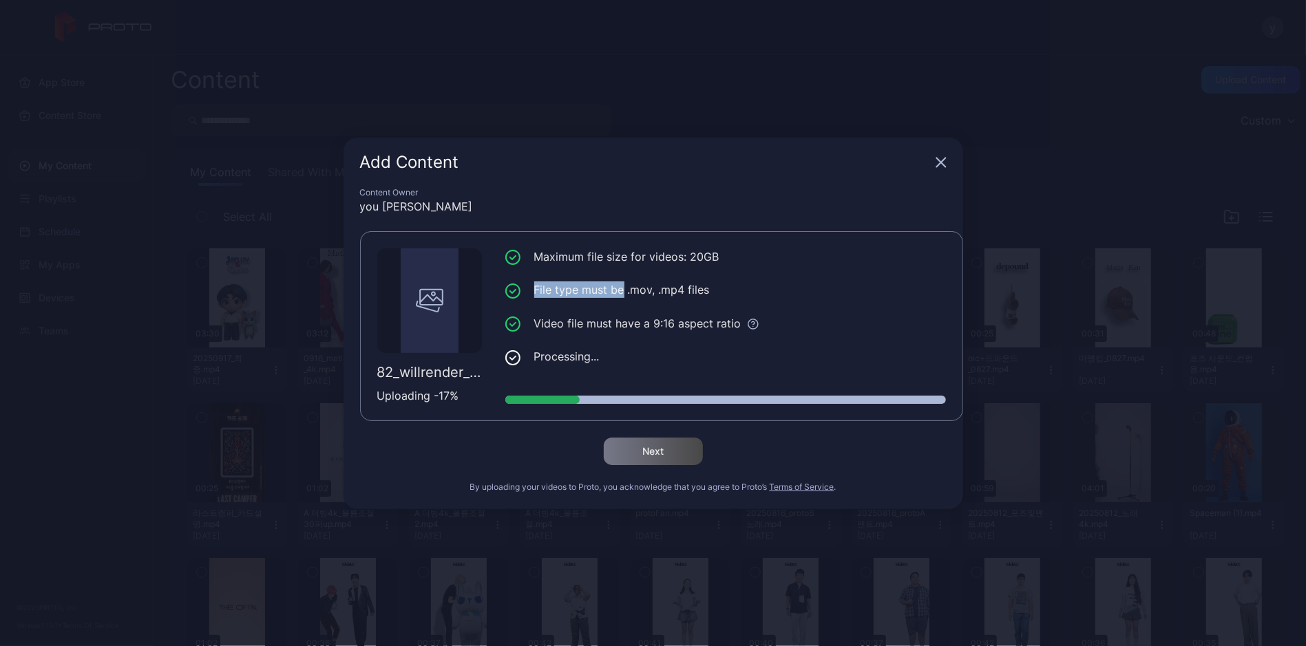
drag, startPoint x: 624, startPoint y: 288, endPoint x: 748, endPoint y: 291, distance: 123.9
click at [748, 291] on li "File type must be .mov, .mp4 files" at bounding box center [725, 290] width 441 height 17
drag, startPoint x: 748, startPoint y: 291, endPoint x: 710, endPoint y: 287, distance: 38.0
click at [710, 287] on li "File type must be .mov, .mp4 files" at bounding box center [725, 290] width 441 height 17
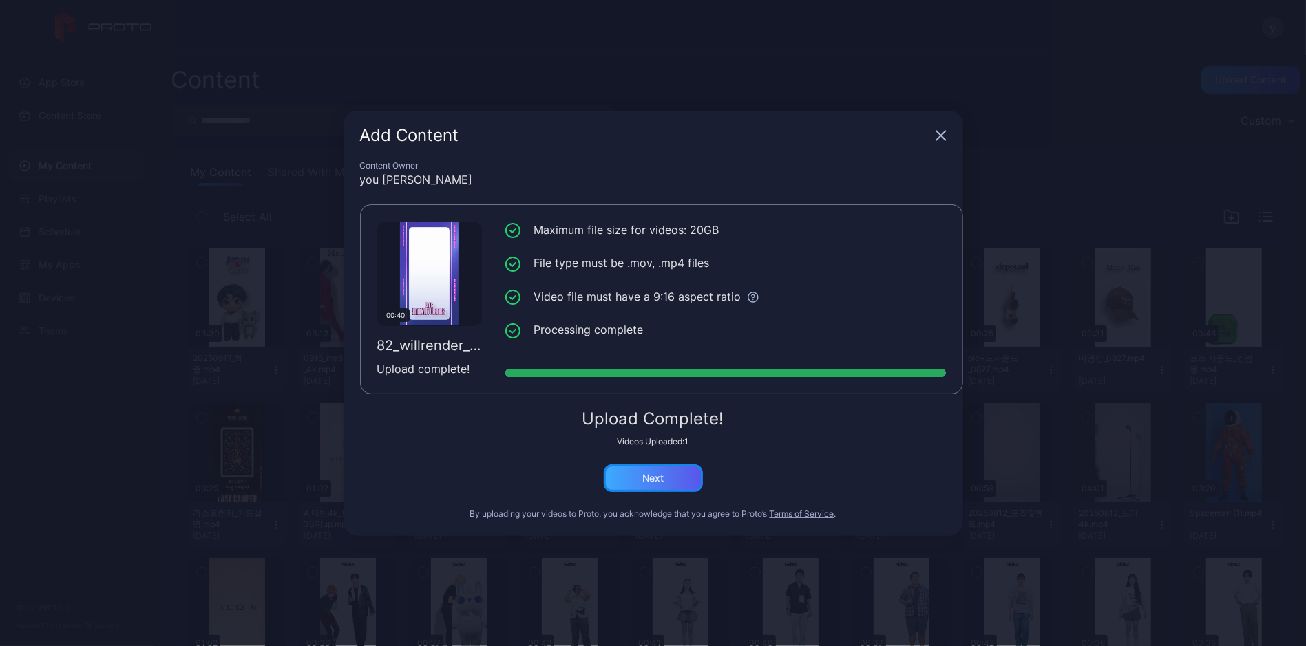
click at [664, 476] on div "Next" at bounding box center [653, 479] width 99 height 28
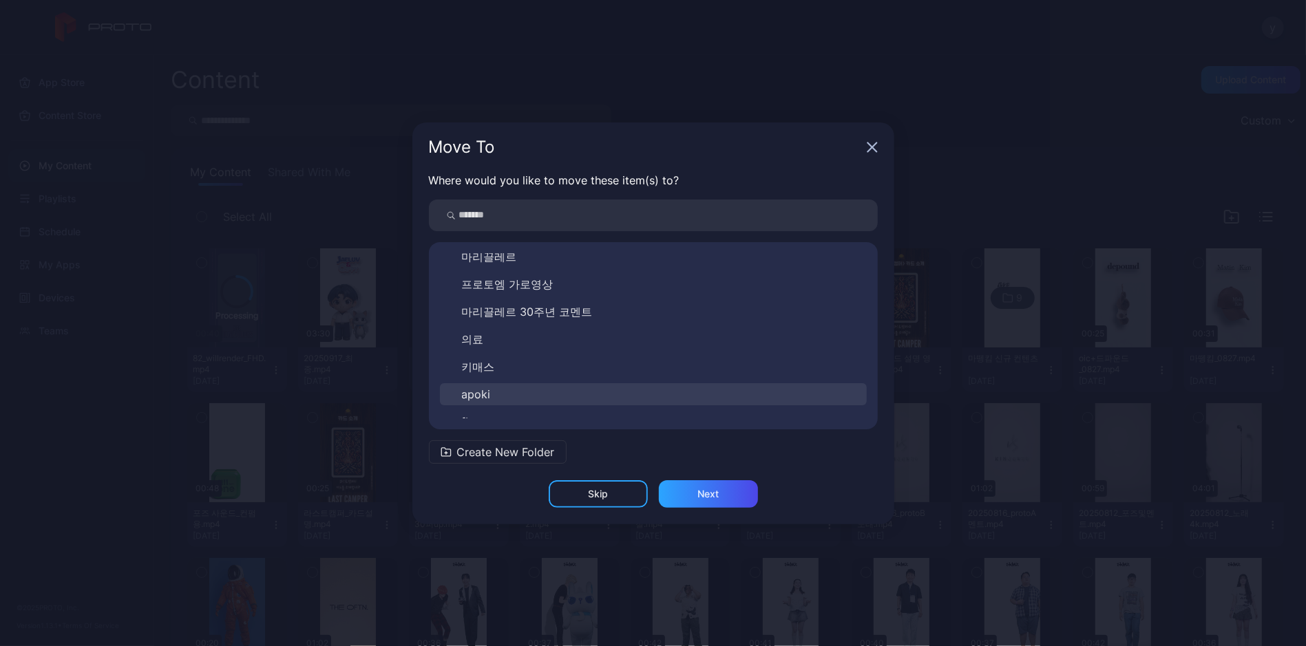
scroll to position [344, 0]
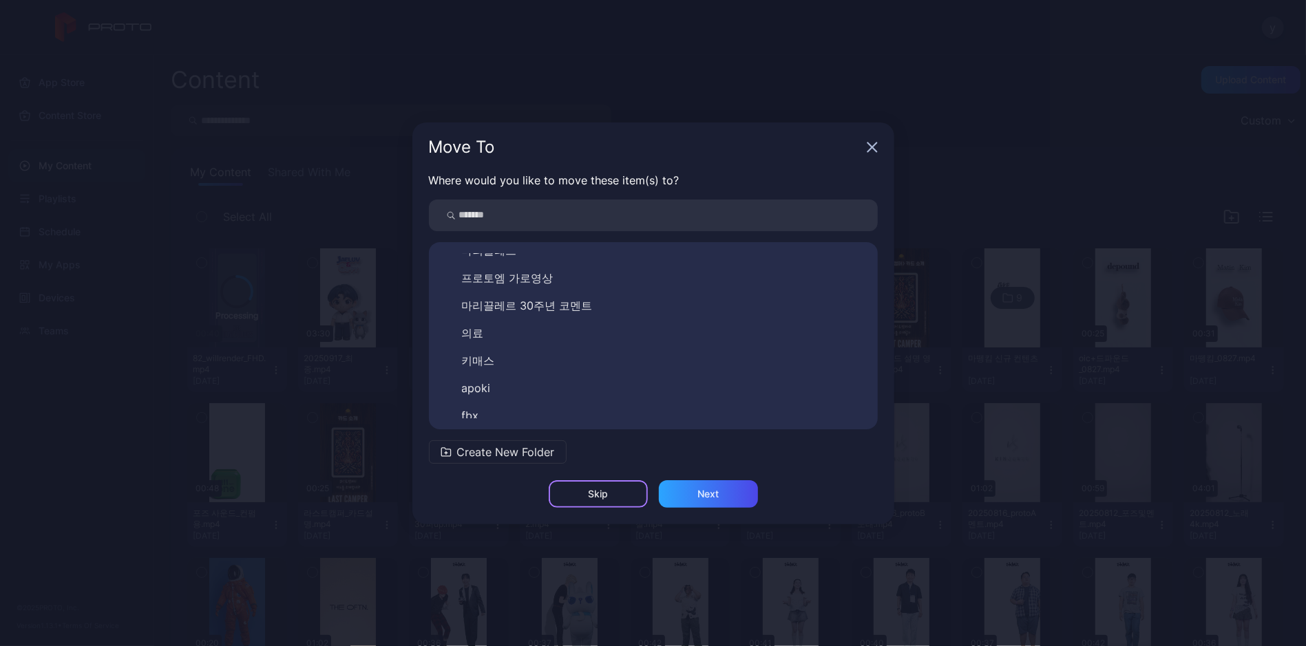
click at [611, 489] on div "Skip" at bounding box center [598, 495] width 99 height 28
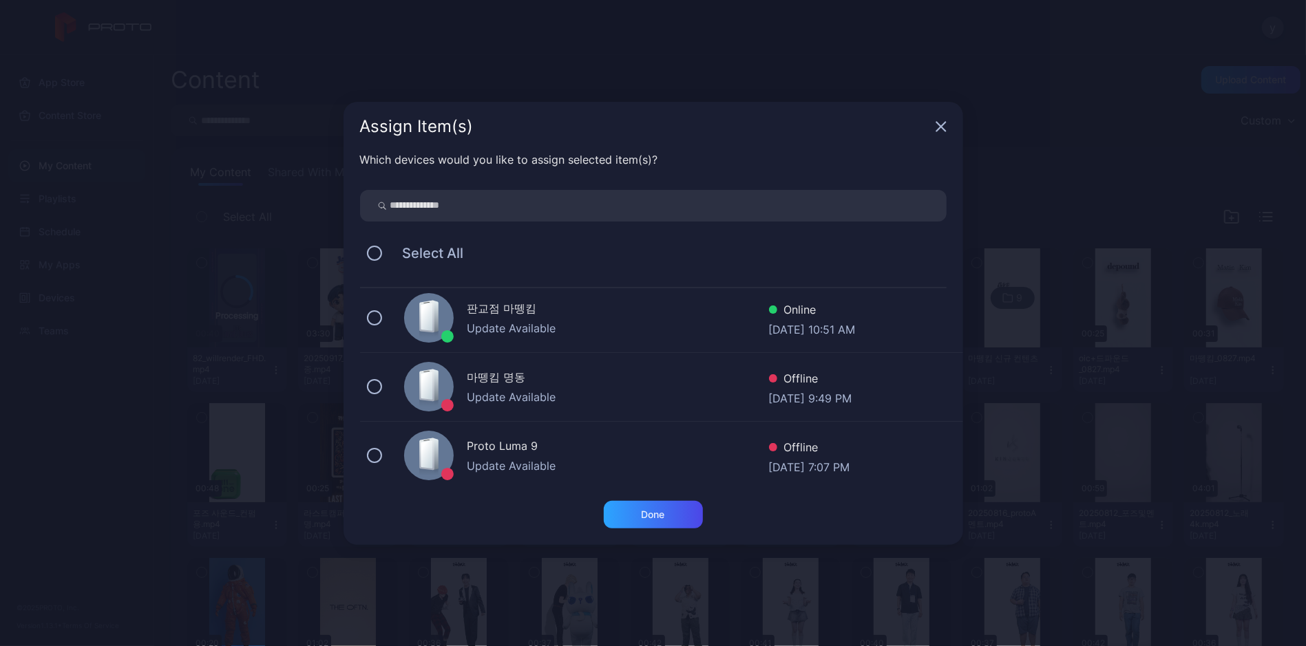
scroll to position [0, 0]
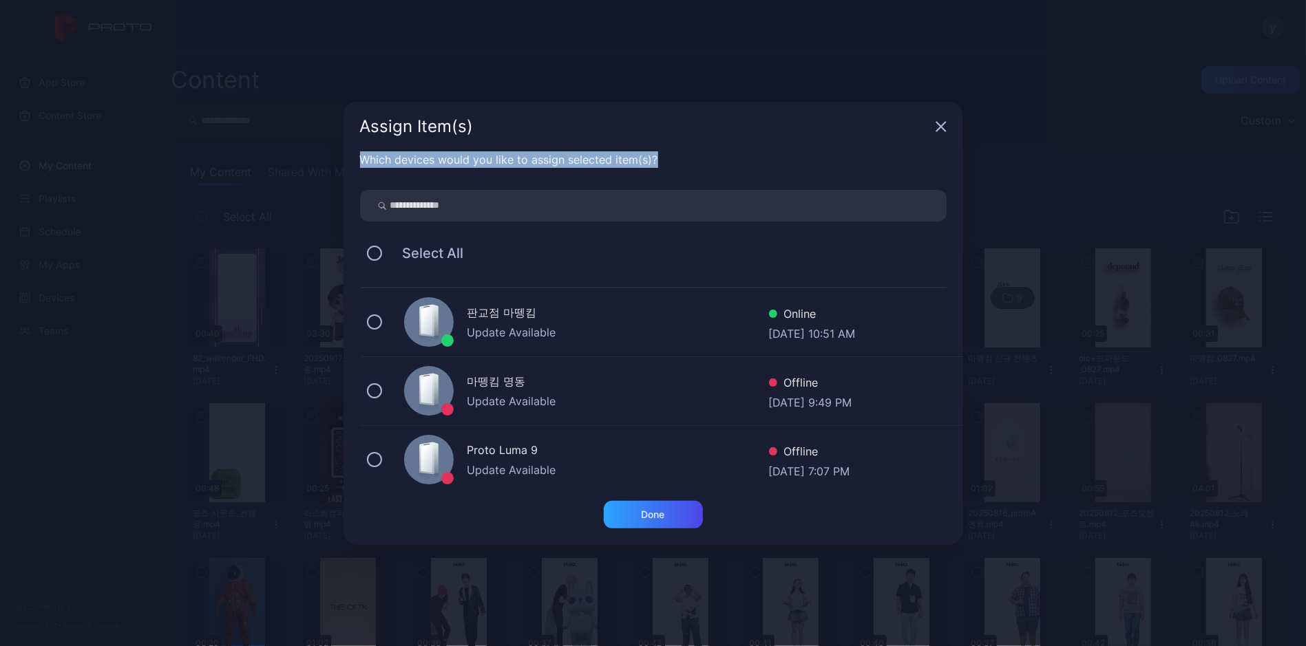
drag, startPoint x: 728, startPoint y: 114, endPoint x: 969, endPoint y: 143, distance: 242.7
click at [969, 144] on div "Assign Item(s) Which devices would you like to assign selected item(s)? Select …" at bounding box center [653, 323] width 1306 height 646
click at [942, 130] on icon "button" at bounding box center [941, 126] width 11 height 11
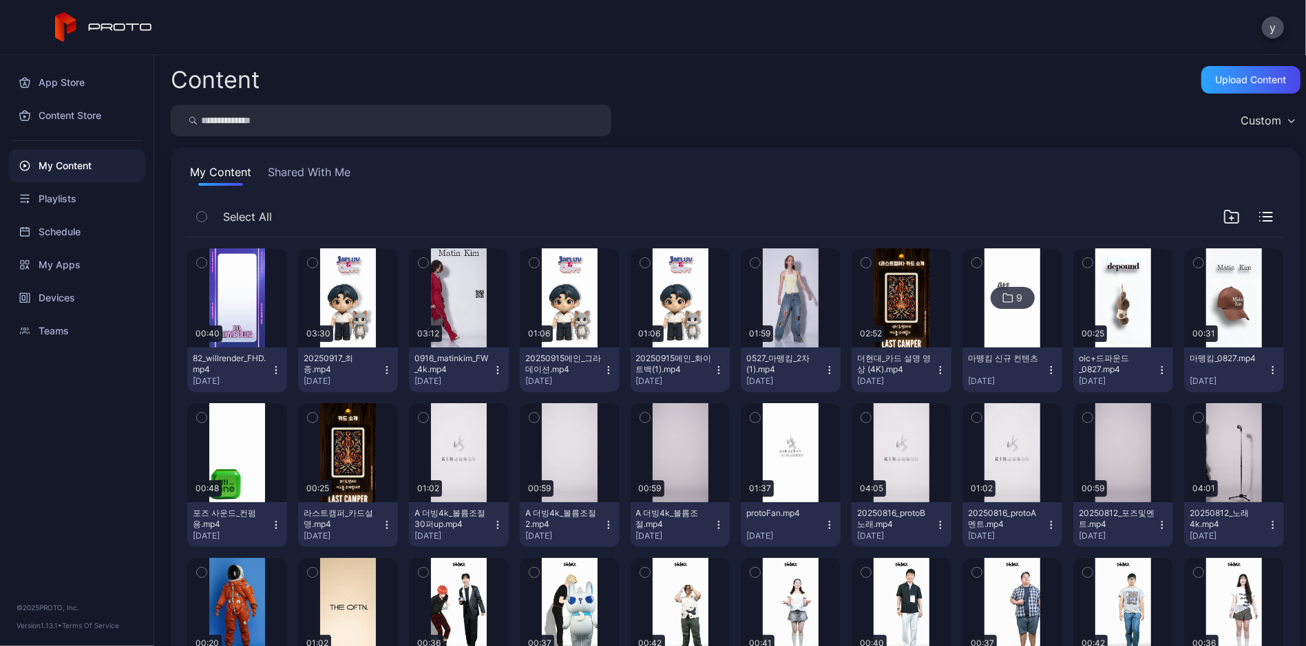
click at [282, 369] on icon "button" at bounding box center [276, 370] width 11 height 11
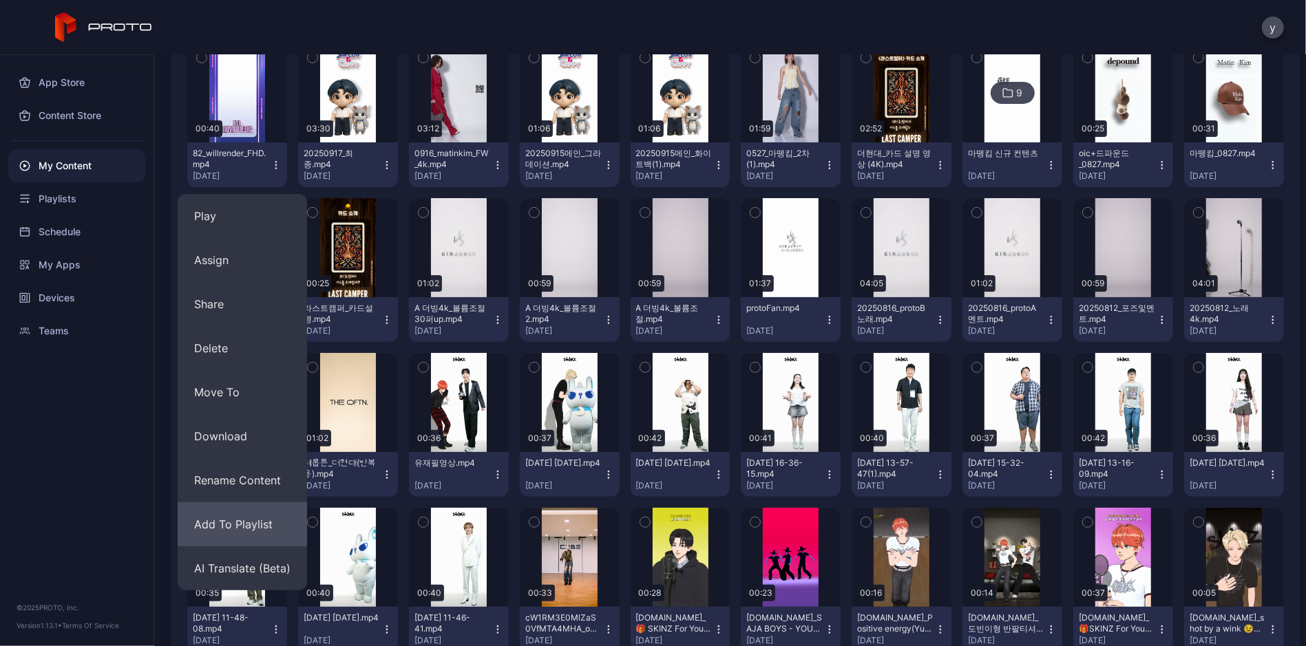
scroll to position [207, 0]
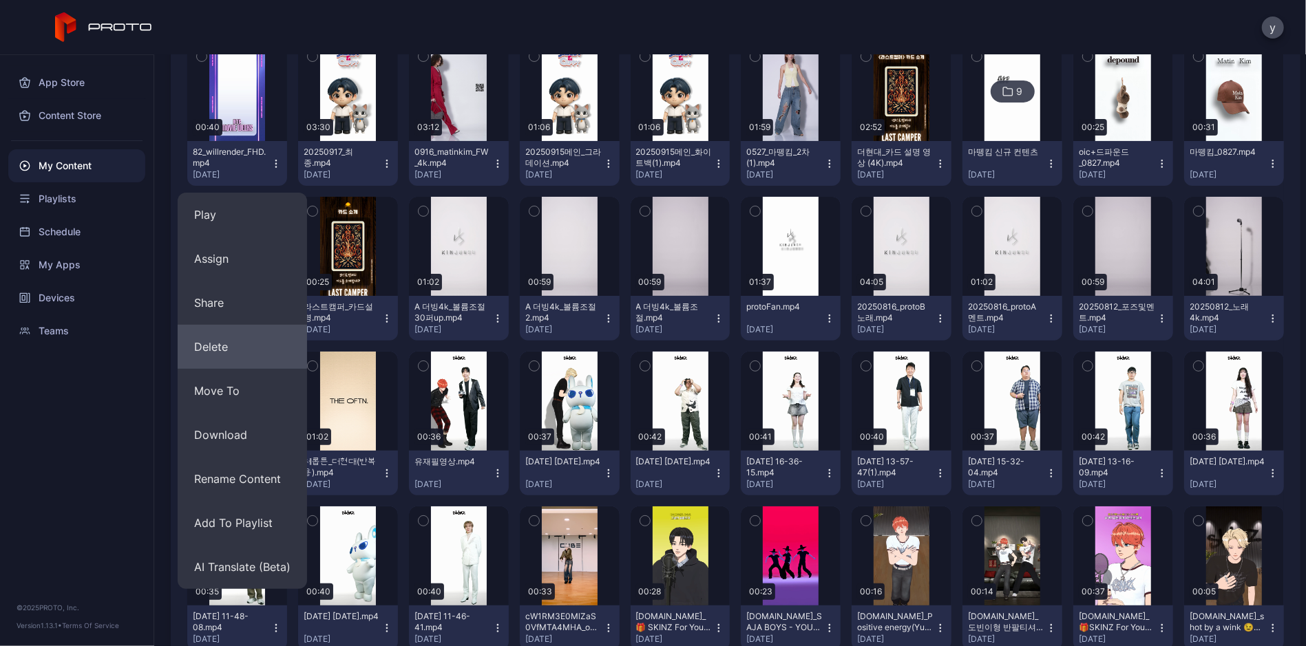
click at [238, 334] on button "Delete" at bounding box center [242, 347] width 129 height 44
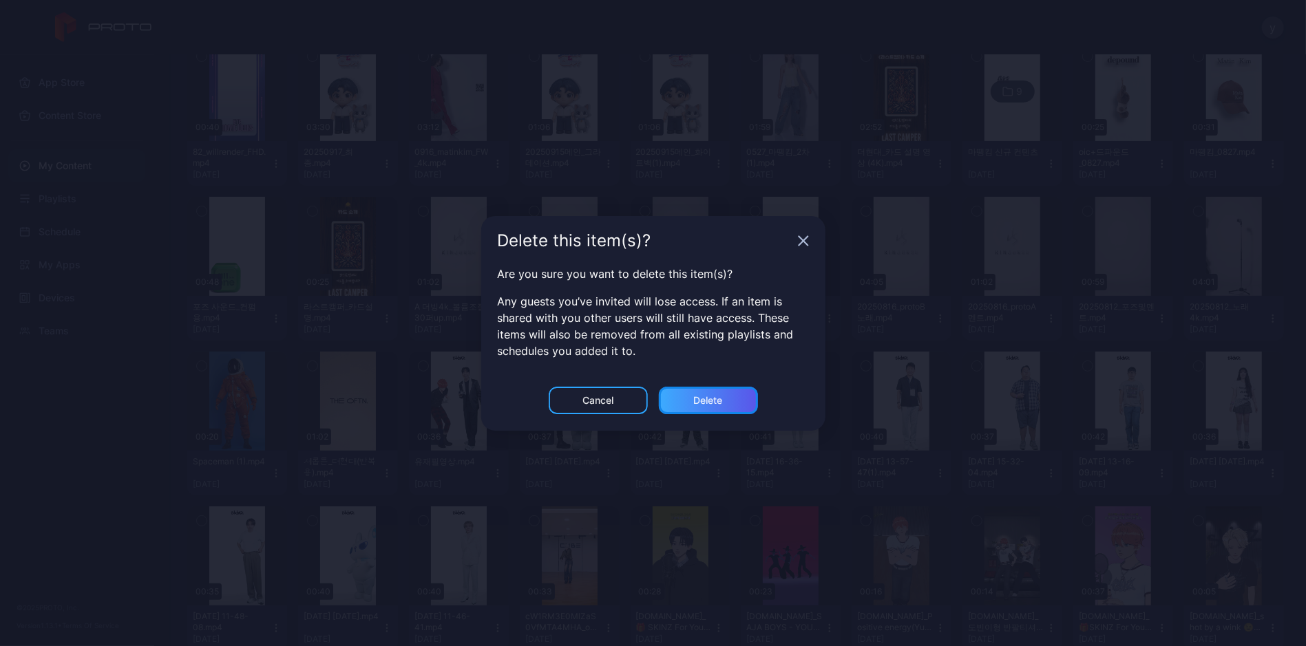
click at [702, 403] on div "Delete" at bounding box center [708, 400] width 29 height 11
